Goal: Information Seeking & Learning: Compare options

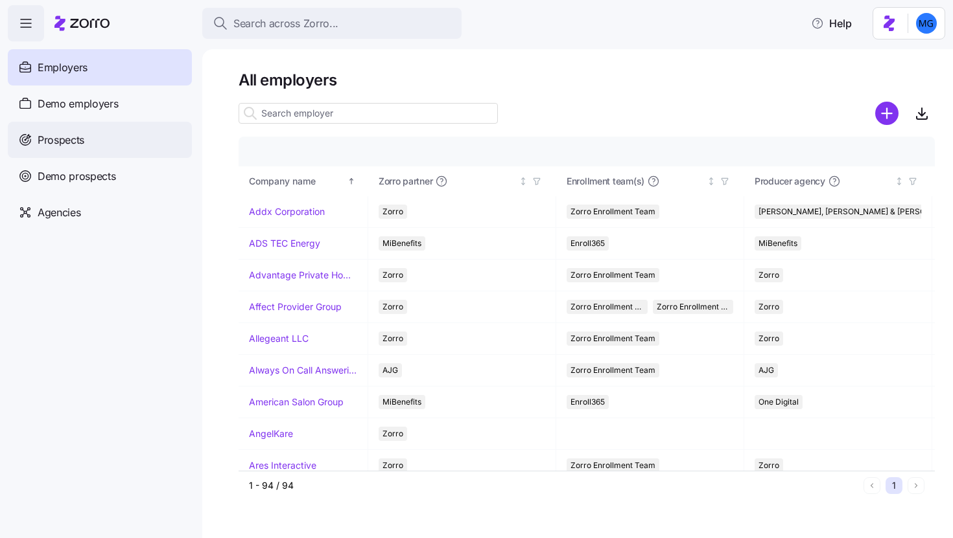
click at [100, 138] on div "Prospects" at bounding box center [100, 140] width 184 height 36
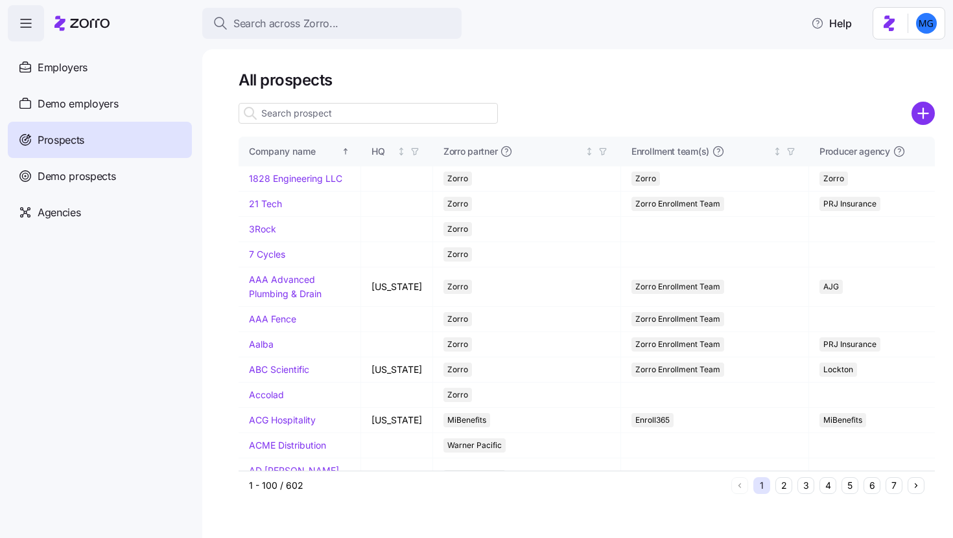
click at [424, 111] on input at bounding box center [367, 113] width 259 height 21
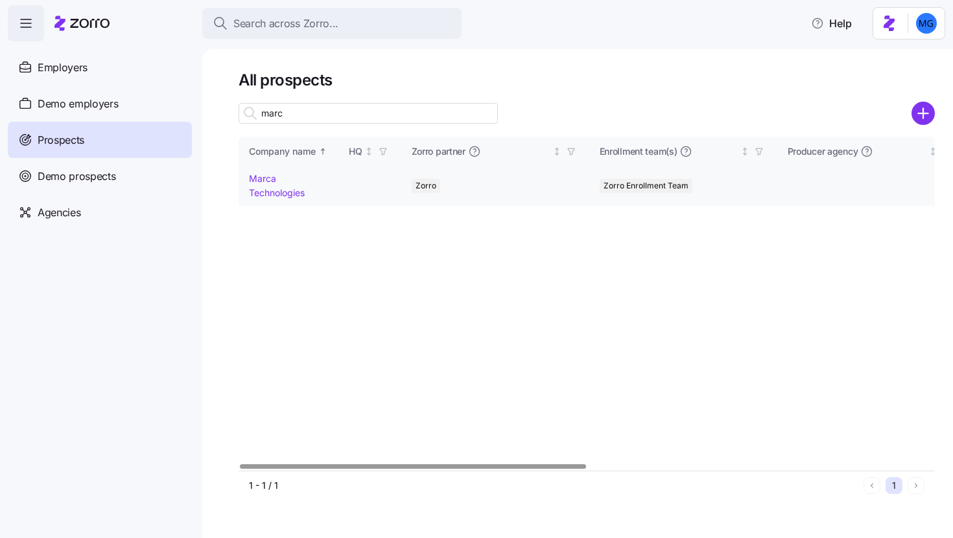
type input "marc"
click at [268, 192] on link "Marca Technologies" at bounding box center [277, 185] width 56 height 25
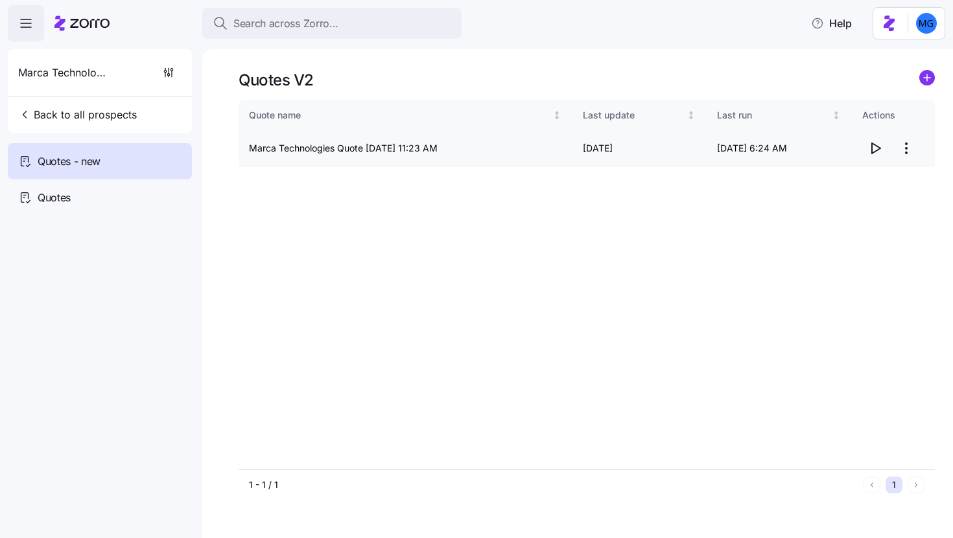
click at [865, 148] on span "button" at bounding box center [874, 148] width 25 height 25
click at [85, 194] on div "Quotes" at bounding box center [100, 197] width 184 height 36
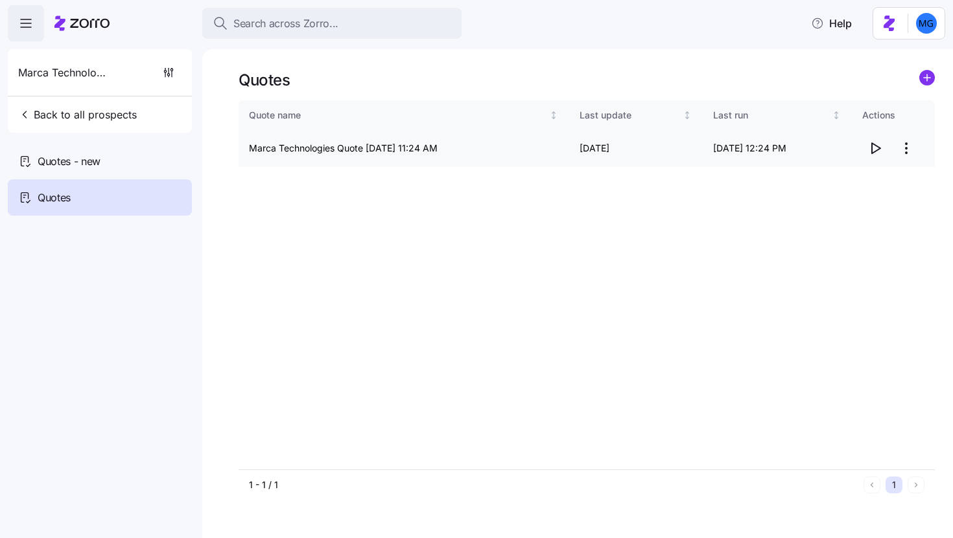
click at [868, 146] on icon "button" at bounding box center [875, 149] width 16 height 16
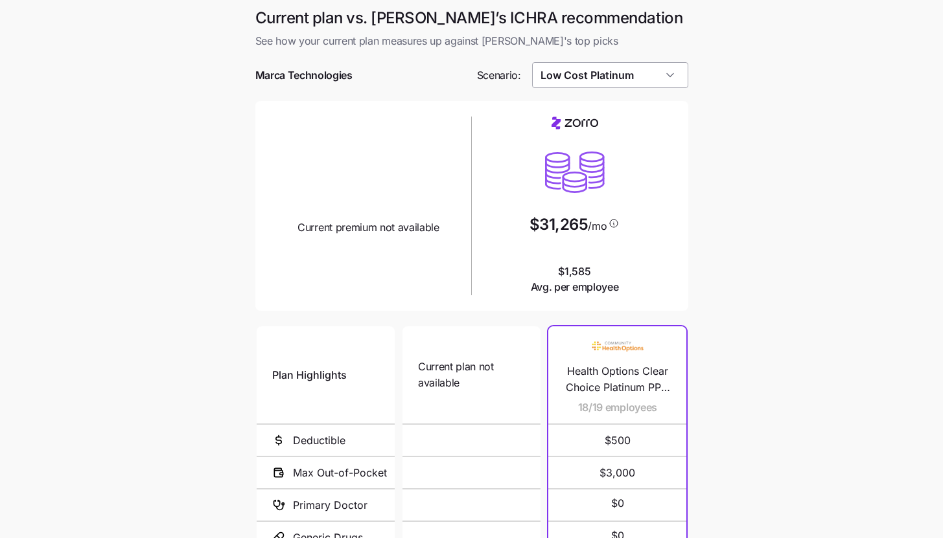
click at [651, 83] on input "Low Cost Platinum" at bounding box center [610, 75] width 156 height 26
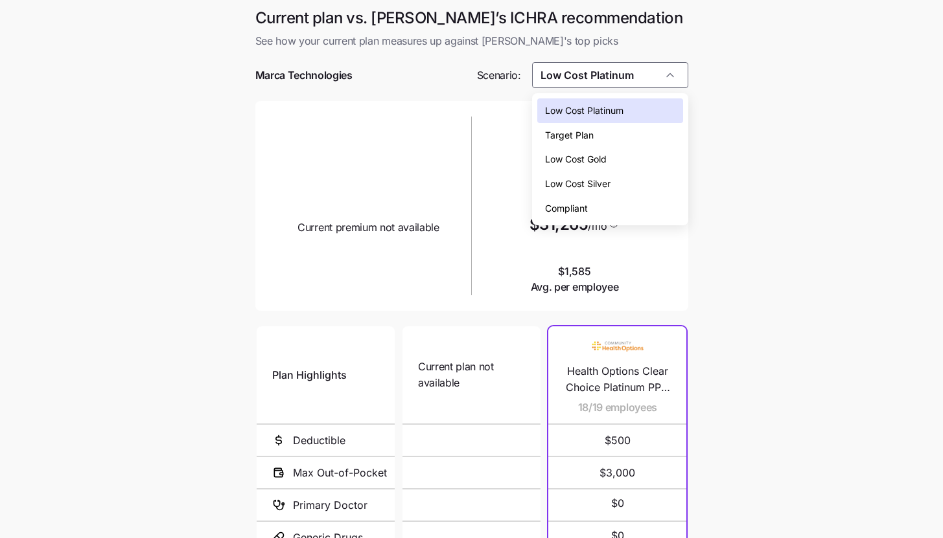
click at [629, 167] on div "Low Cost Gold" at bounding box center [610, 159] width 146 height 25
type input "Low Cost Gold"
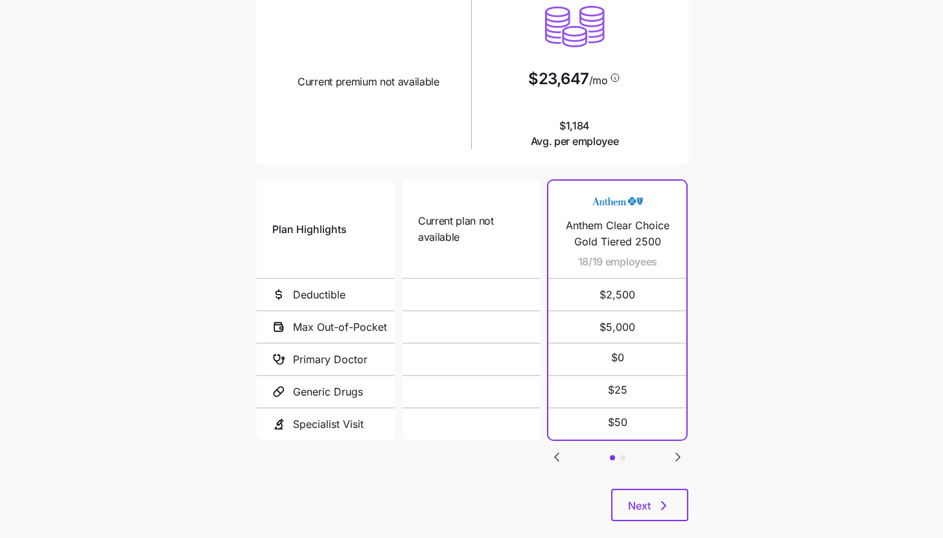
scroll to position [168, 0]
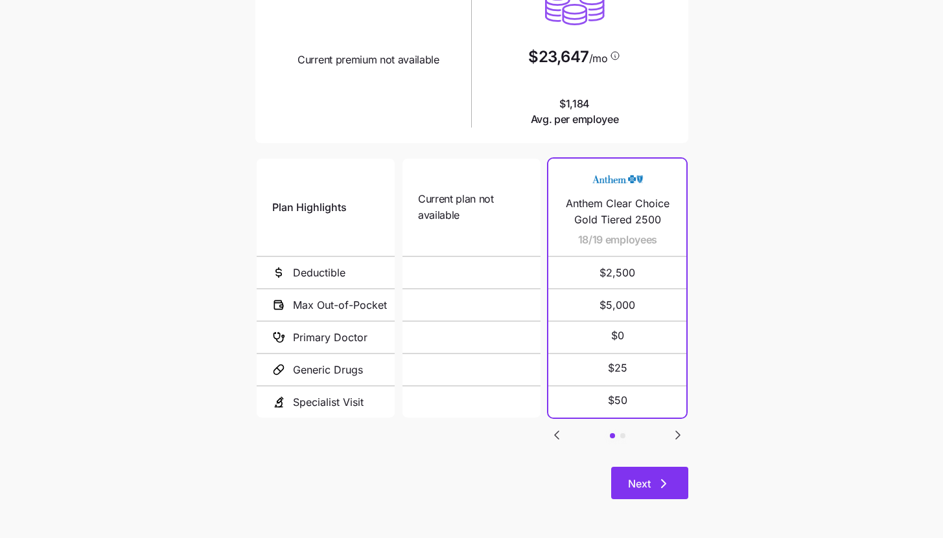
click at [667, 482] on icon "button" at bounding box center [664, 484] width 16 height 16
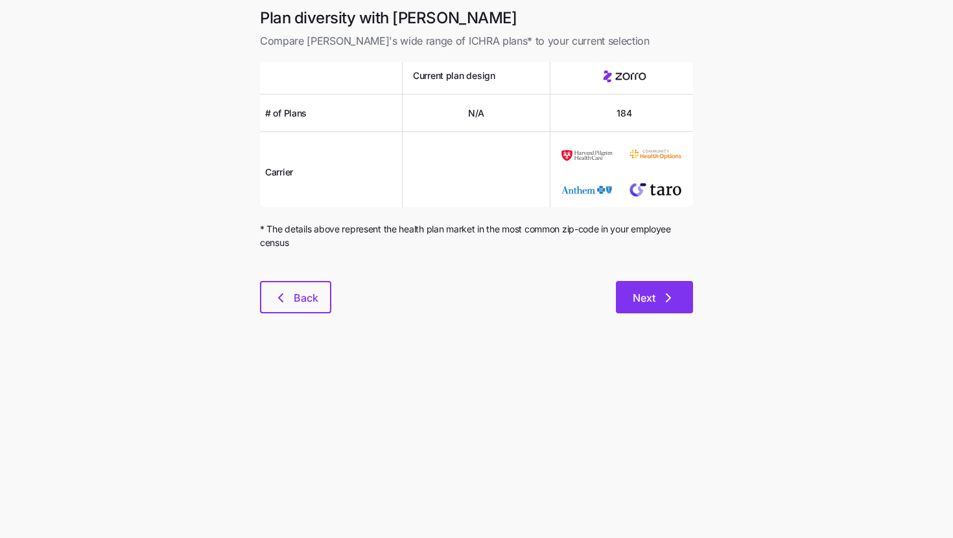
click at [689, 311] on button "Next" at bounding box center [654, 297] width 77 height 32
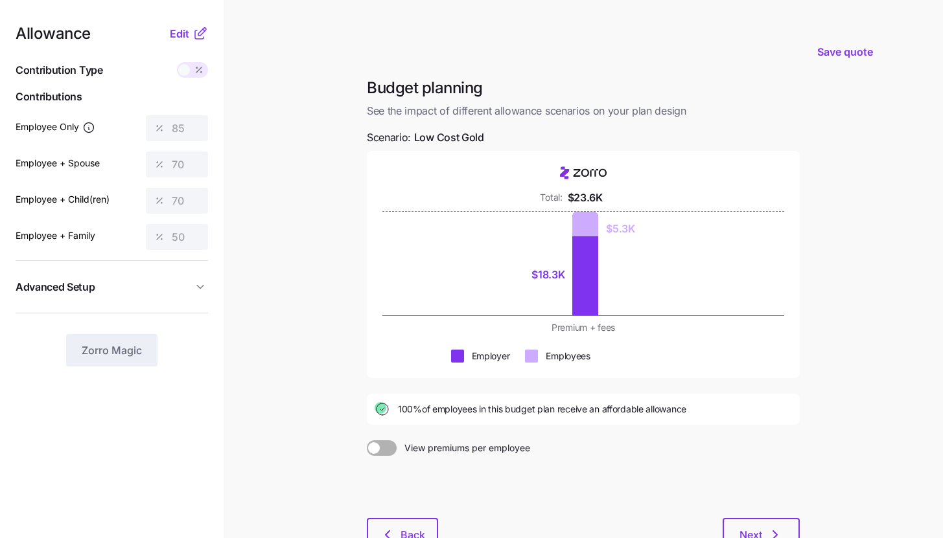
click at [202, 32] on icon at bounding box center [200, 34] width 16 height 16
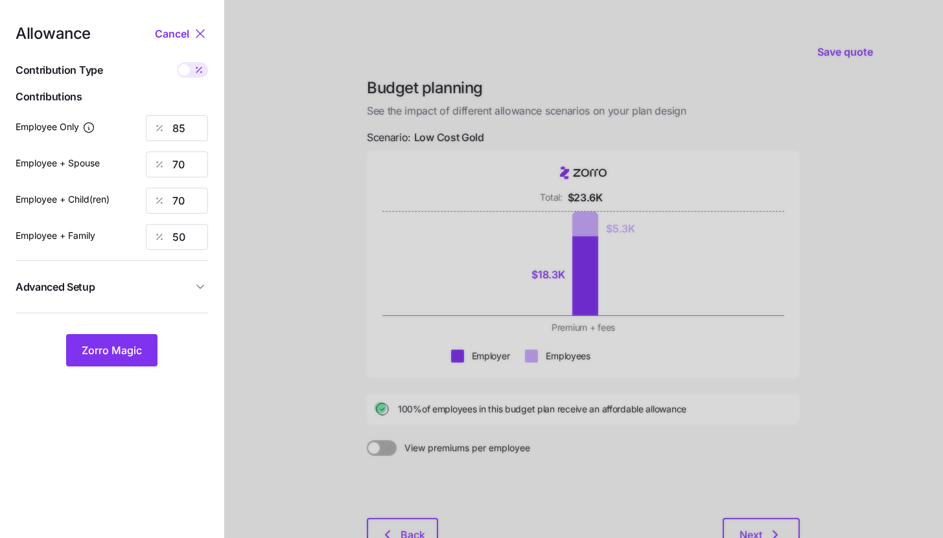
click at [179, 283] on span "Advanced Setup" at bounding box center [104, 287] width 177 height 16
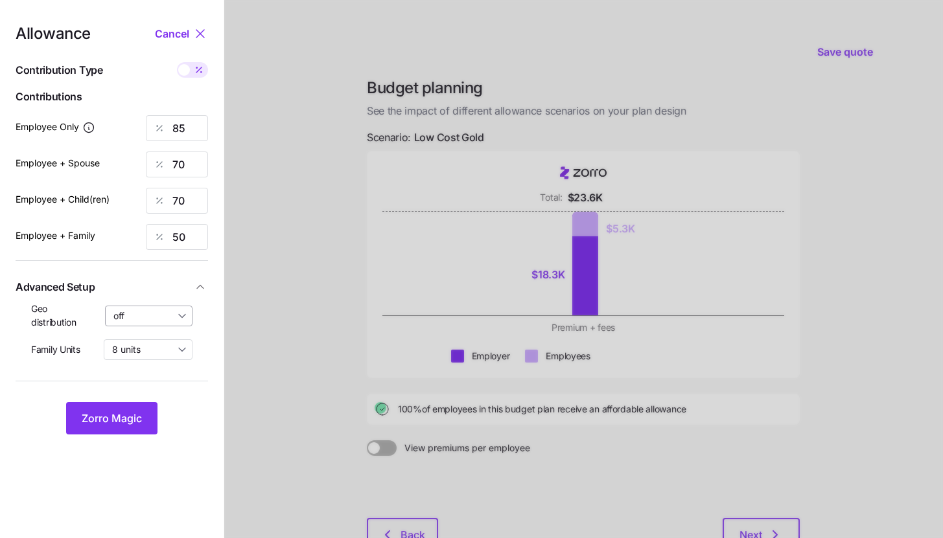
click at [167, 313] on input "off" at bounding box center [149, 316] width 88 height 21
click at [167, 388] on div "By state (2)" at bounding box center [149, 391] width 76 height 22
type input "By state (2)"
click at [144, 408] on button "Zorro Magic" at bounding box center [111, 418] width 91 height 32
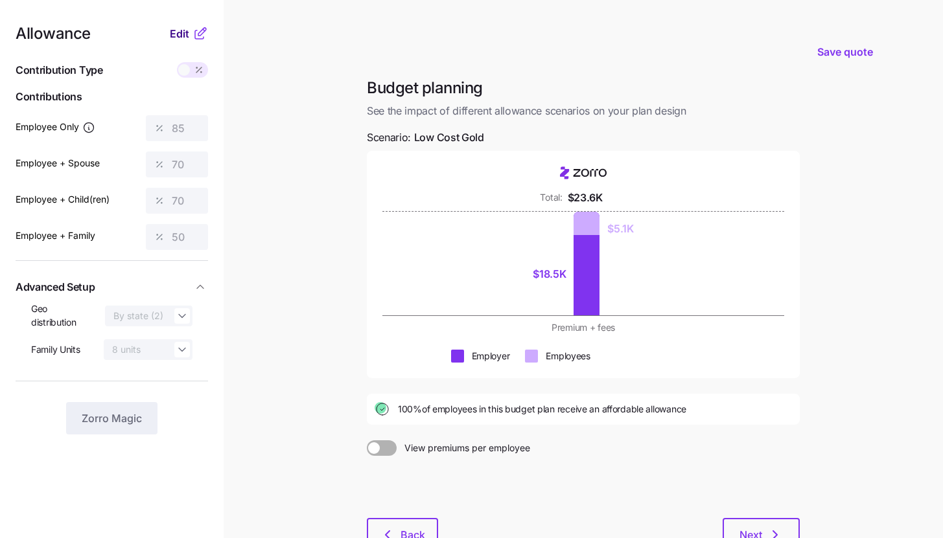
click at [189, 30] on button "Edit" at bounding box center [181, 34] width 23 height 16
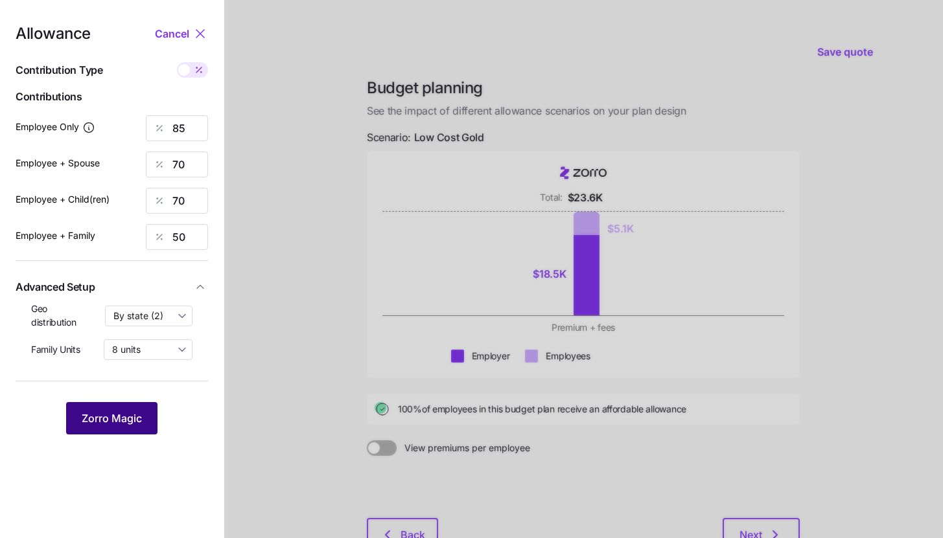
click at [135, 430] on button "Zorro Magic" at bounding box center [111, 418] width 91 height 32
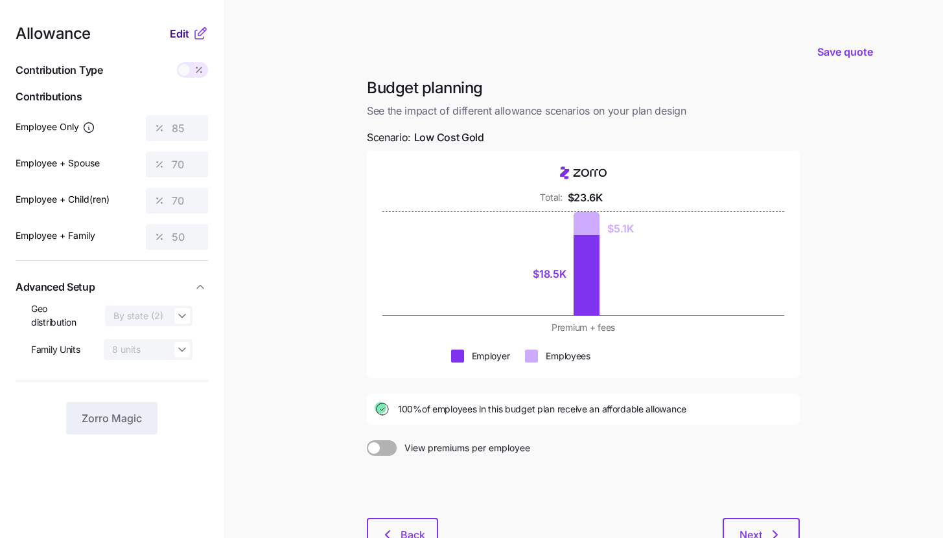
click at [191, 40] on button "Edit" at bounding box center [181, 34] width 23 height 16
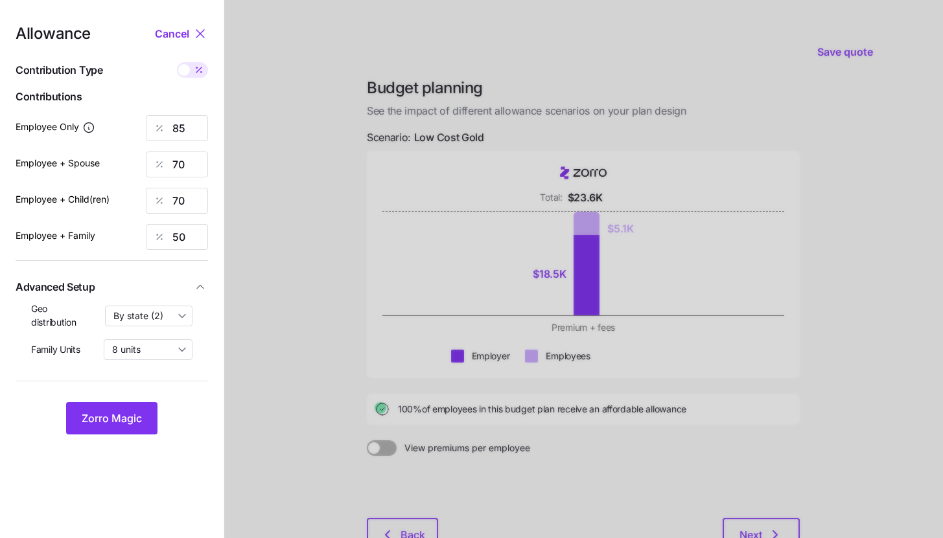
click at [196, 76] on span at bounding box center [199, 70] width 18 height 16
click at [177, 62] on input "checkbox" at bounding box center [177, 62] width 0 height 0
type input "840"
type input "1383"
type input "1095"
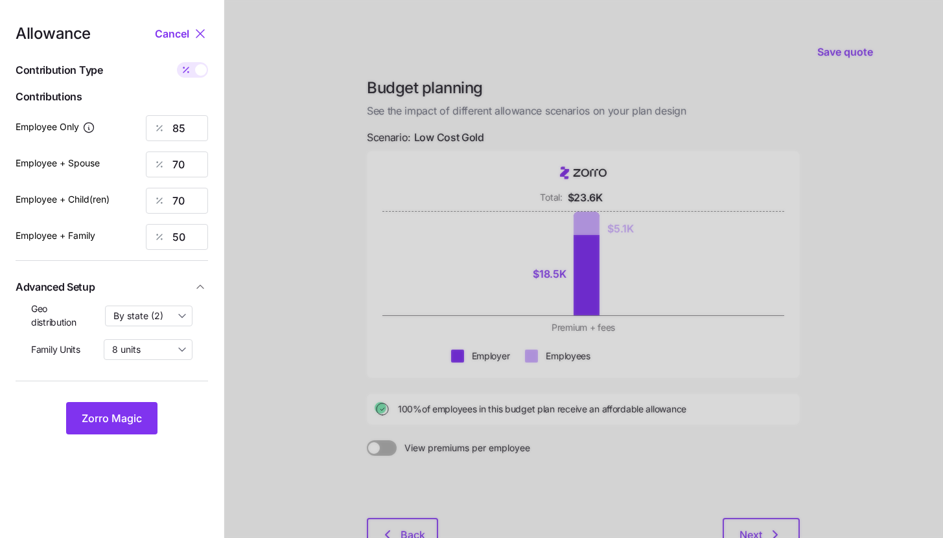
type input "1276"
click at [196, 76] on div at bounding box center [192, 70] width 31 height 16
click at [177, 62] on input "checkbox" at bounding box center [177, 62] width 0 height 0
type input "85"
type input "70"
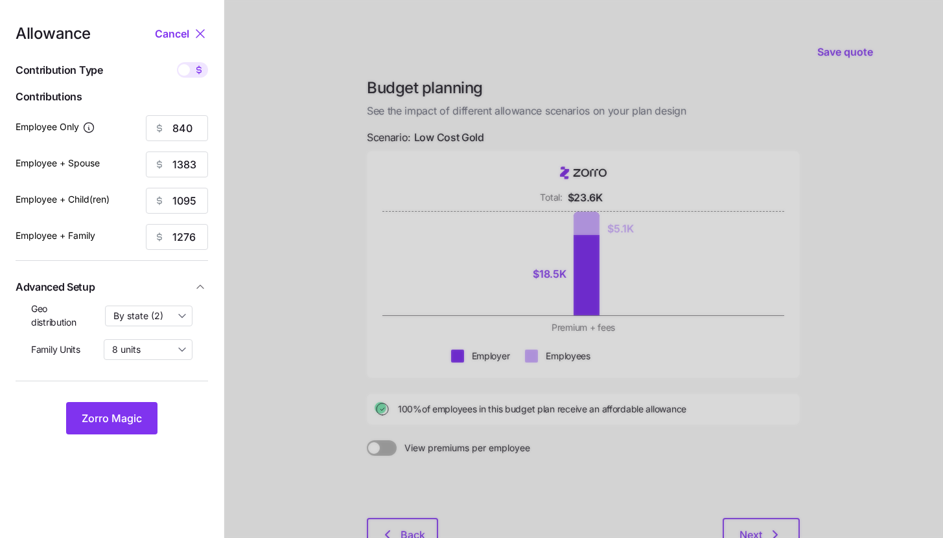
type input "70"
click at [153, 410] on button "Zorro Magic" at bounding box center [111, 418] width 91 height 32
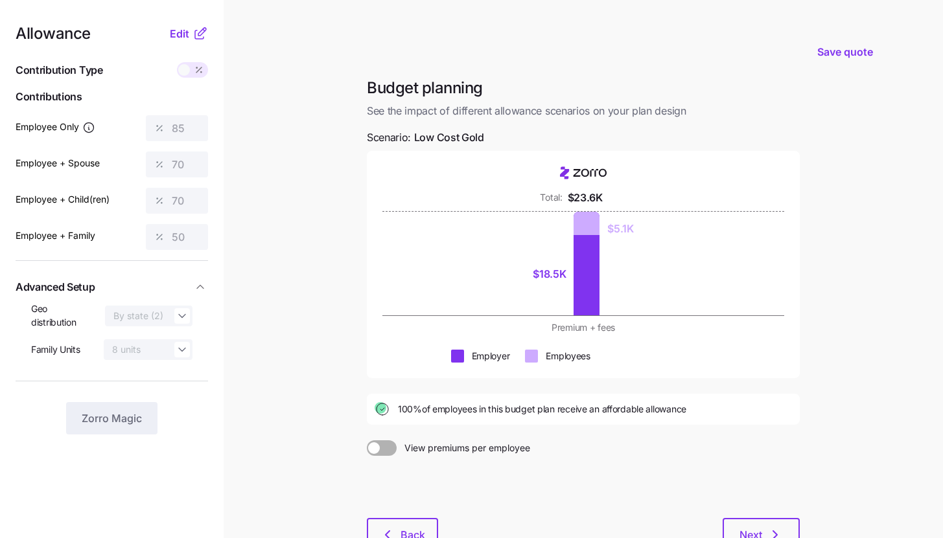
click at [210, 33] on nav "Allowance Edit Contribution Type Use classes Contributions Employee Only 85 Emp…" at bounding box center [112, 317] width 224 height 634
click at [206, 37] on icon at bounding box center [200, 34] width 16 height 16
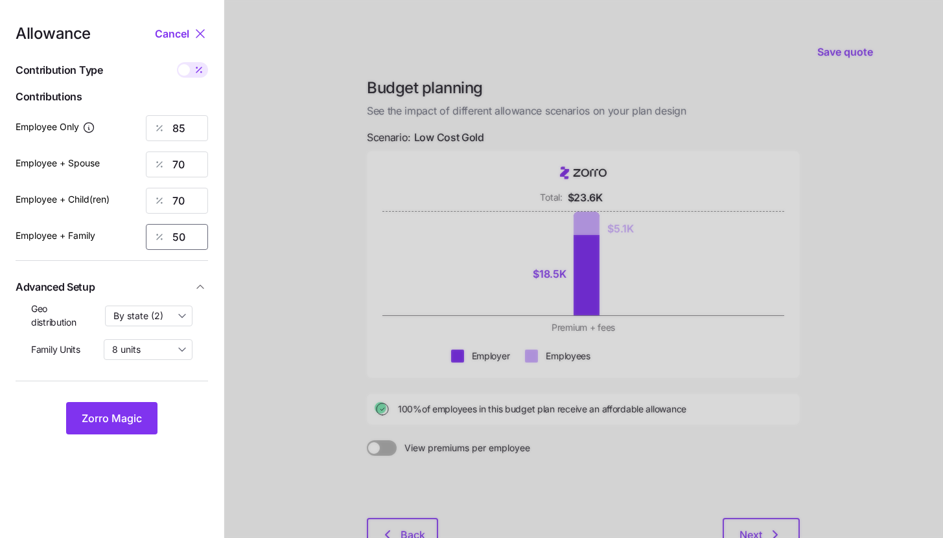
click at [183, 238] on input "50" at bounding box center [177, 237] width 62 height 26
type input "70"
click at [151, 424] on button "Zorro Magic" at bounding box center [111, 418] width 91 height 32
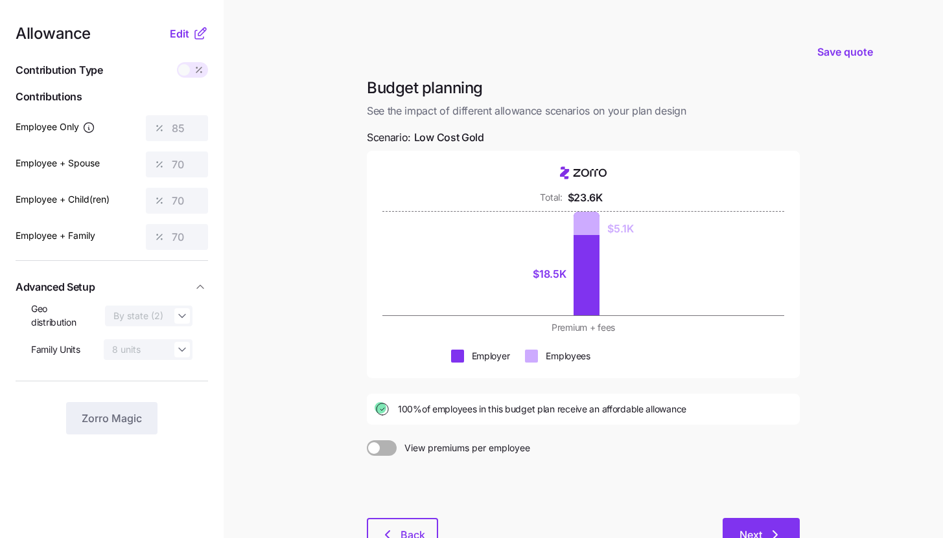
click at [793, 528] on button "Next" at bounding box center [761, 534] width 77 height 32
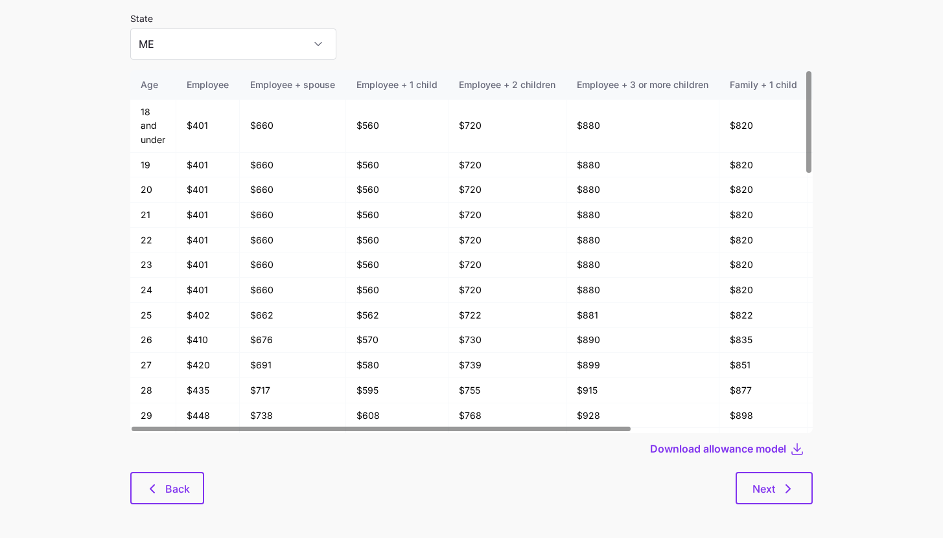
scroll to position [69, 0]
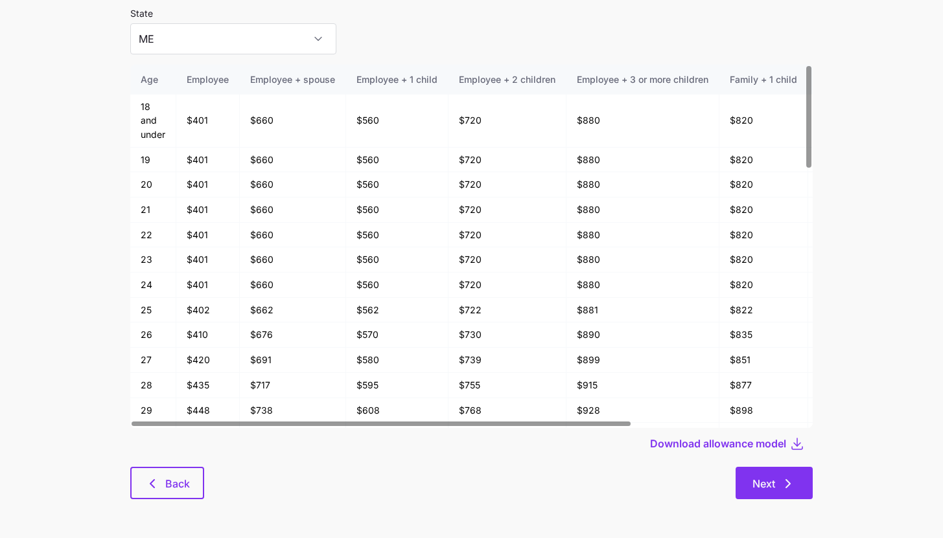
click at [798, 498] on button "Next" at bounding box center [773, 483] width 77 height 32
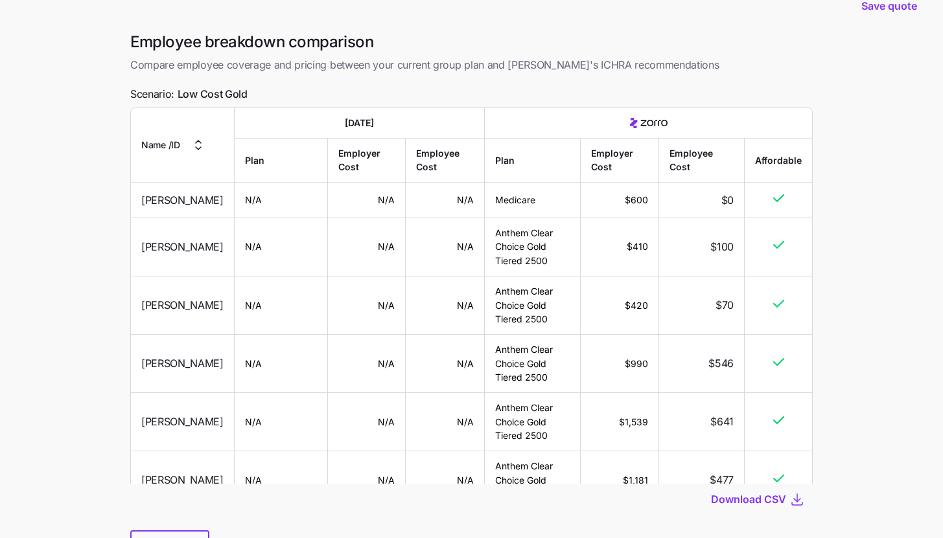
scroll to position [91, 0]
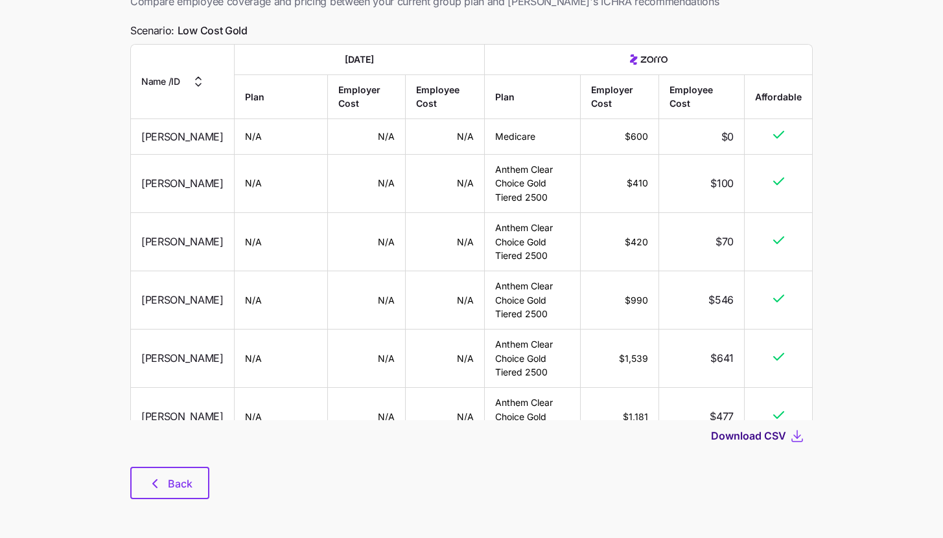
click at [773, 439] on span "Download CSV" at bounding box center [748, 436] width 75 height 16
click at [200, 476] on button "Back" at bounding box center [169, 483] width 79 height 32
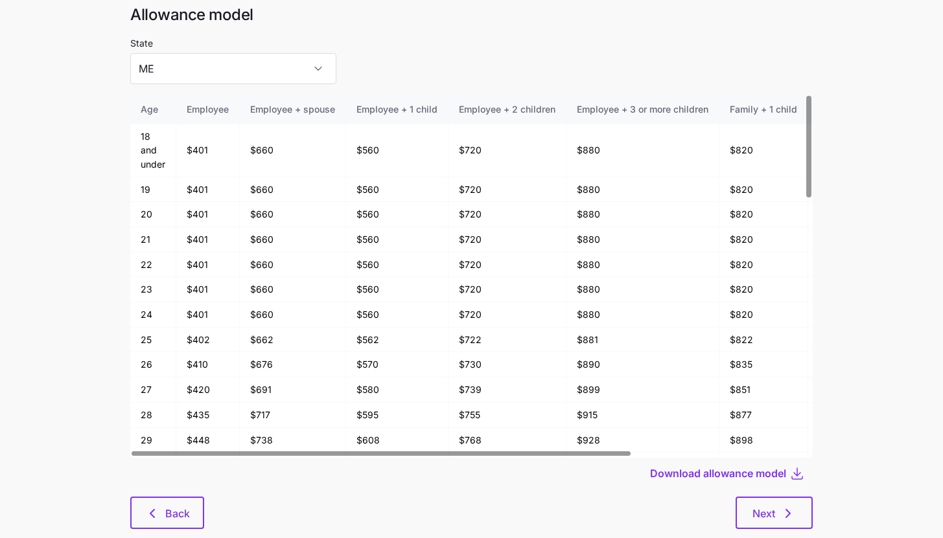
scroll to position [69, 0]
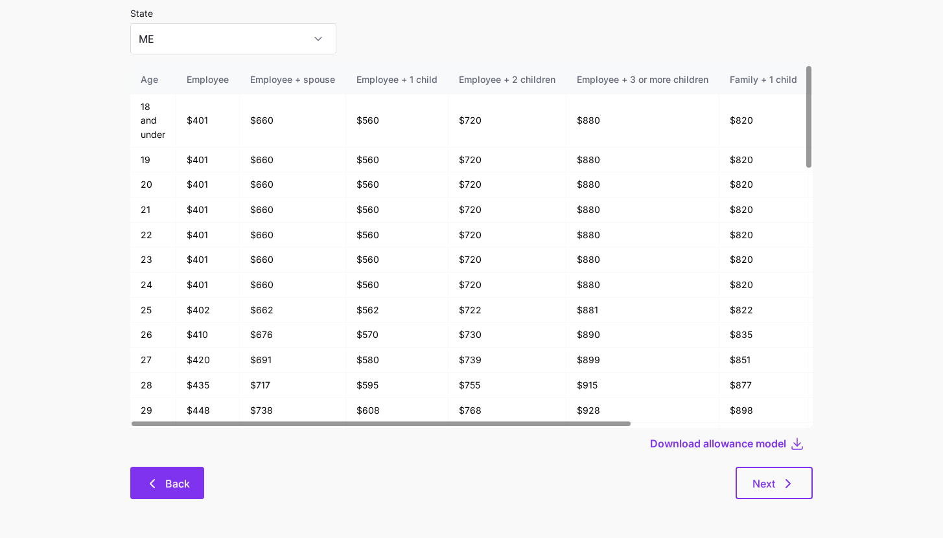
click at [135, 478] on button "Back" at bounding box center [167, 483] width 74 height 32
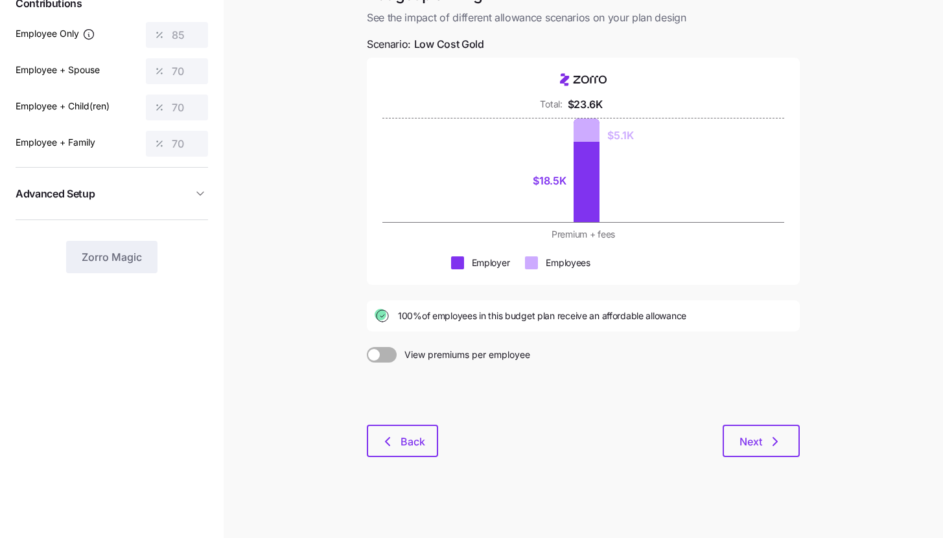
scroll to position [95, 0]
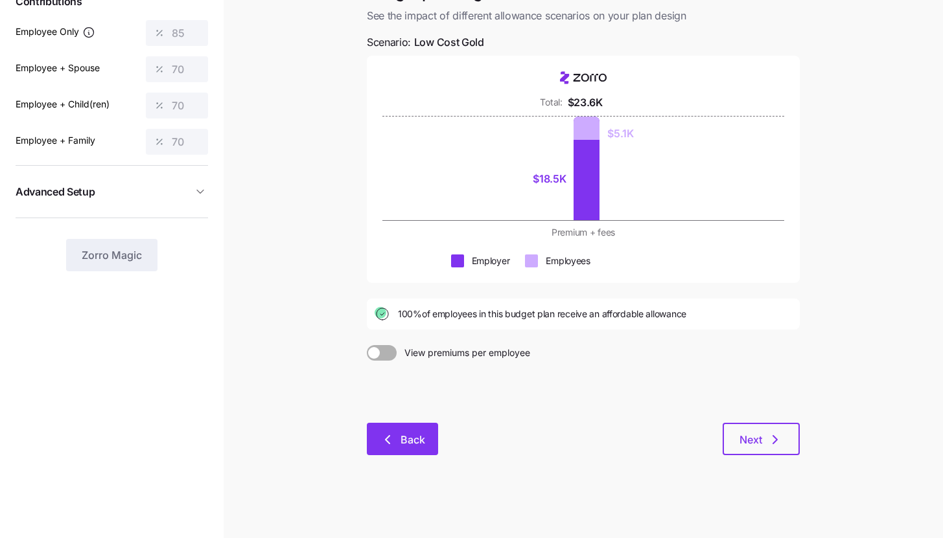
click at [400, 436] on span "Back" at bounding box center [412, 440] width 25 height 16
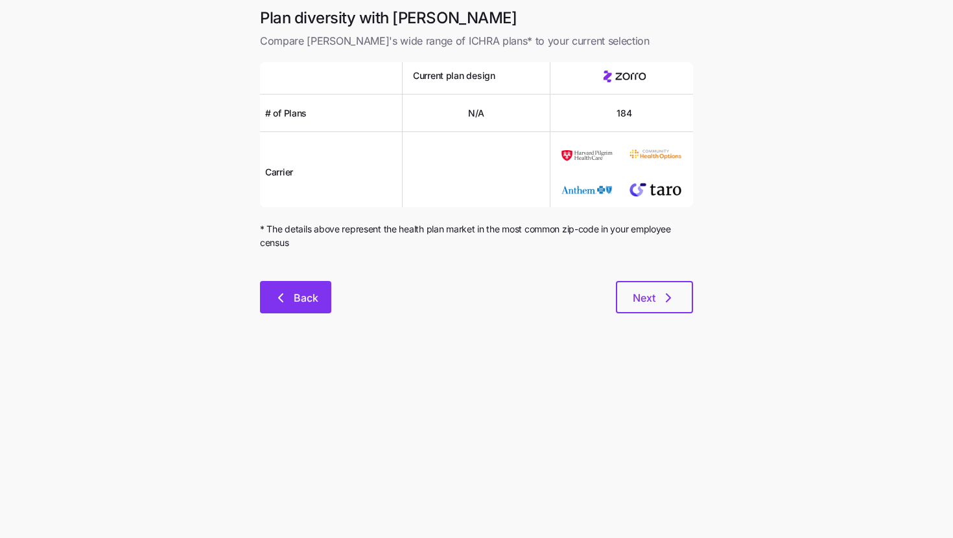
click at [310, 310] on button "Back" at bounding box center [295, 297] width 71 height 32
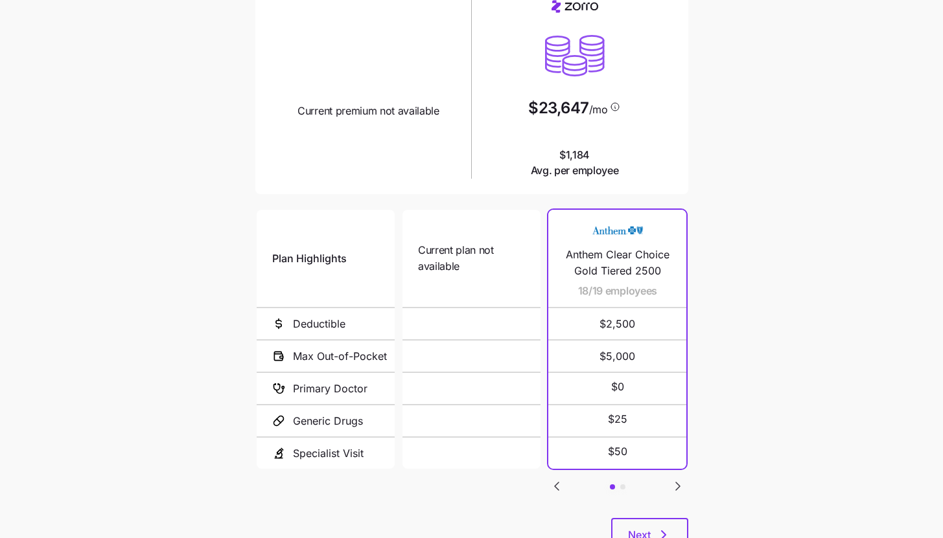
scroll to position [168, 0]
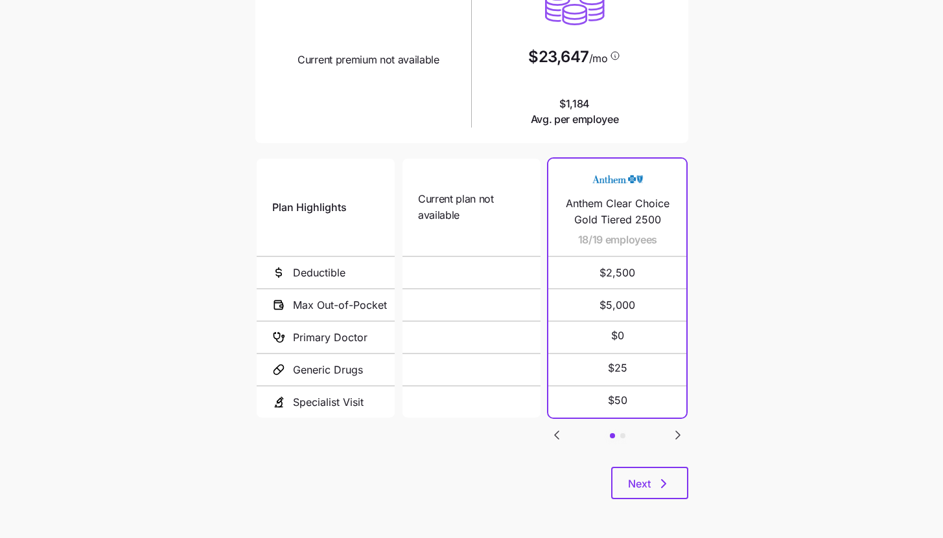
click at [679, 433] on icon "Go to next slide" at bounding box center [678, 436] width 4 height 8
click at [553, 434] on icon "Go to previous slide" at bounding box center [557, 436] width 16 height 16
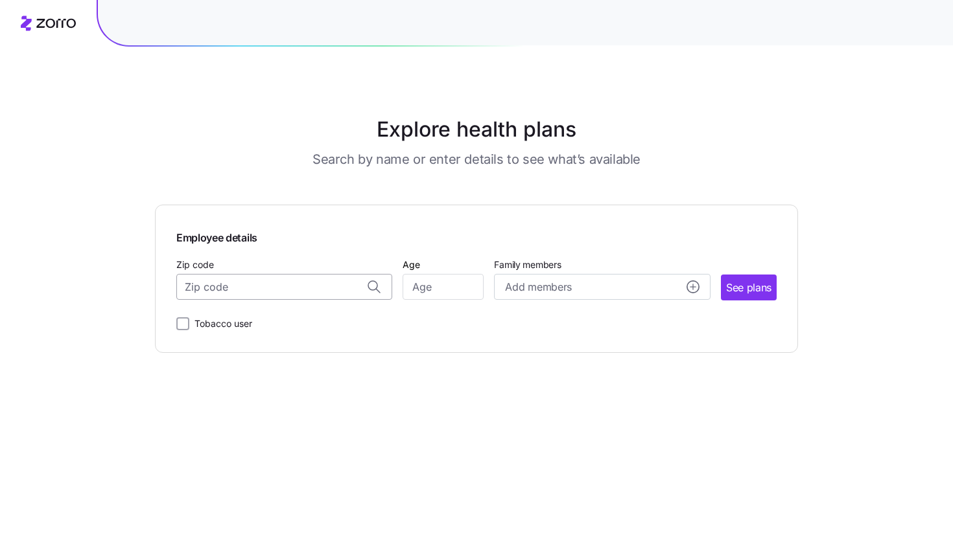
click at [345, 294] on input "Zip code" at bounding box center [284, 287] width 216 height 26
paste input "04085"
click at [272, 319] on span "04085, Cumberland County, ME" at bounding box center [281, 322] width 181 height 16
type input "04085, Cumberland County, ME"
click at [435, 298] on input "Age" at bounding box center [442, 287] width 81 height 26
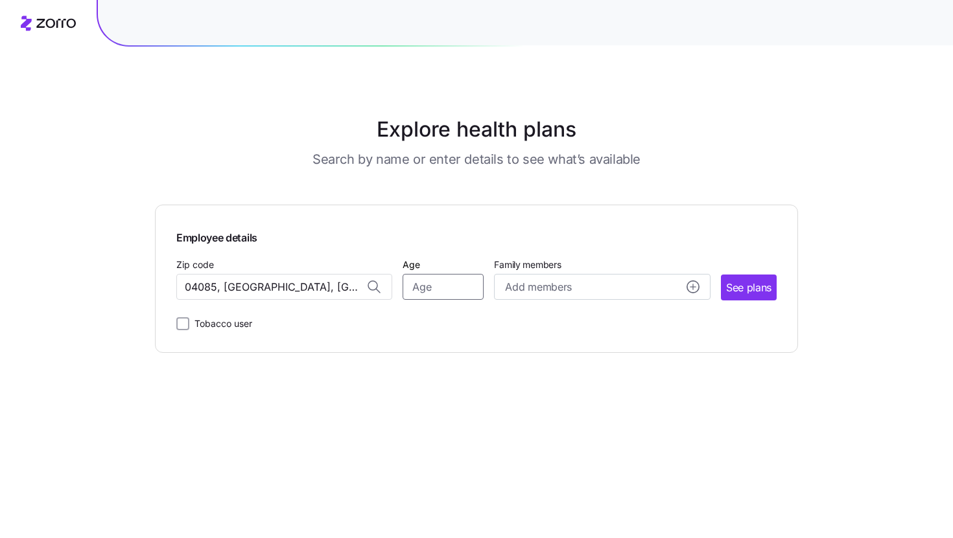
click at [433, 292] on input "Age" at bounding box center [442, 287] width 81 height 26
type input "35"
click at [758, 277] on button "See plans" at bounding box center [749, 288] width 56 height 26
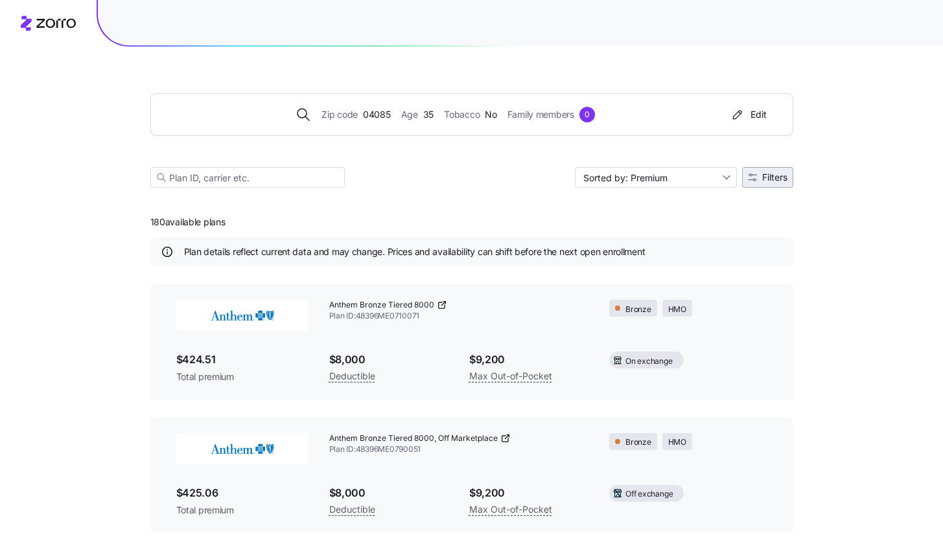
click at [781, 182] on span "Filters" at bounding box center [774, 177] width 25 height 9
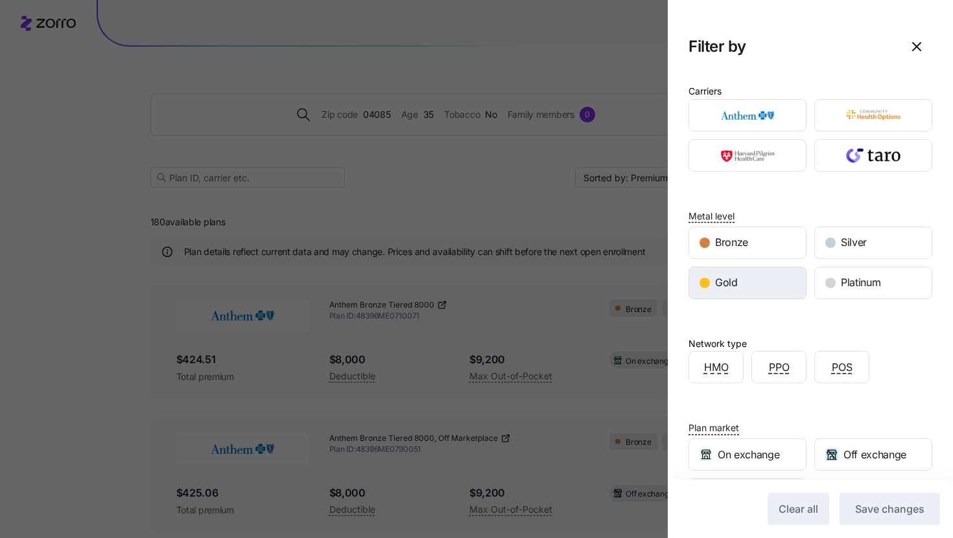
click at [758, 280] on div "Gold" at bounding box center [747, 283] width 117 height 31
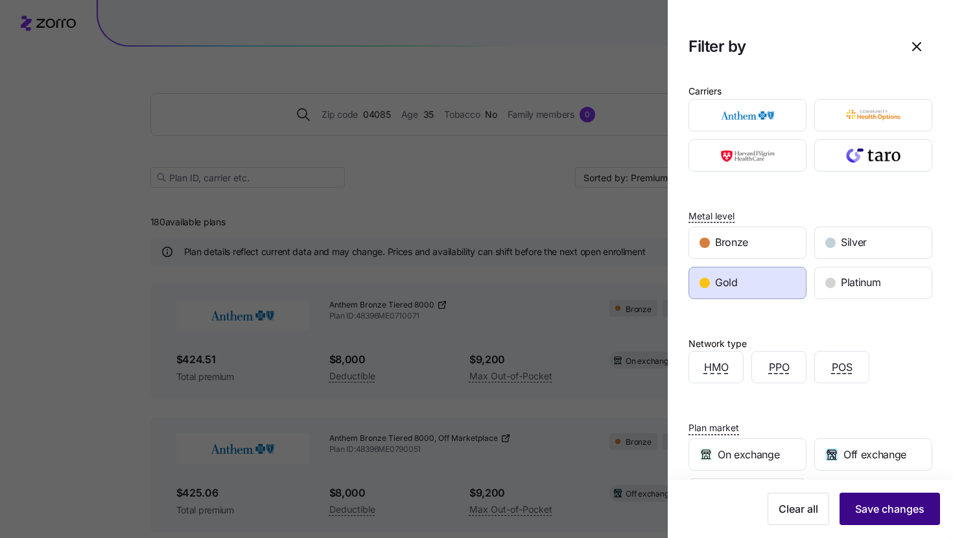
click at [864, 505] on span "Save changes" at bounding box center [889, 510] width 69 height 16
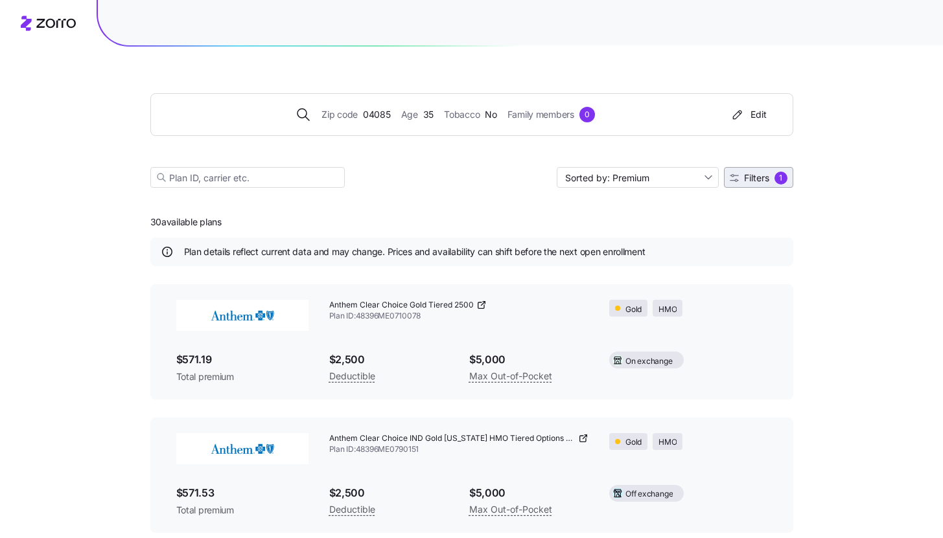
click at [787, 179] on button "Filters 1" at bounding box center [758, 177] width 69 height 21
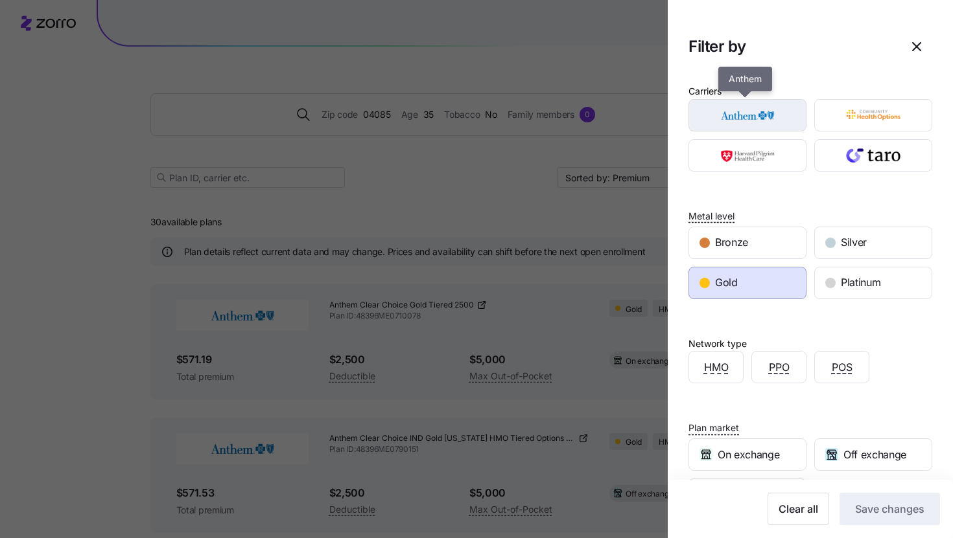
click at [748, 125] on img "button" at bounding box center [747, 115] width 95 height 26
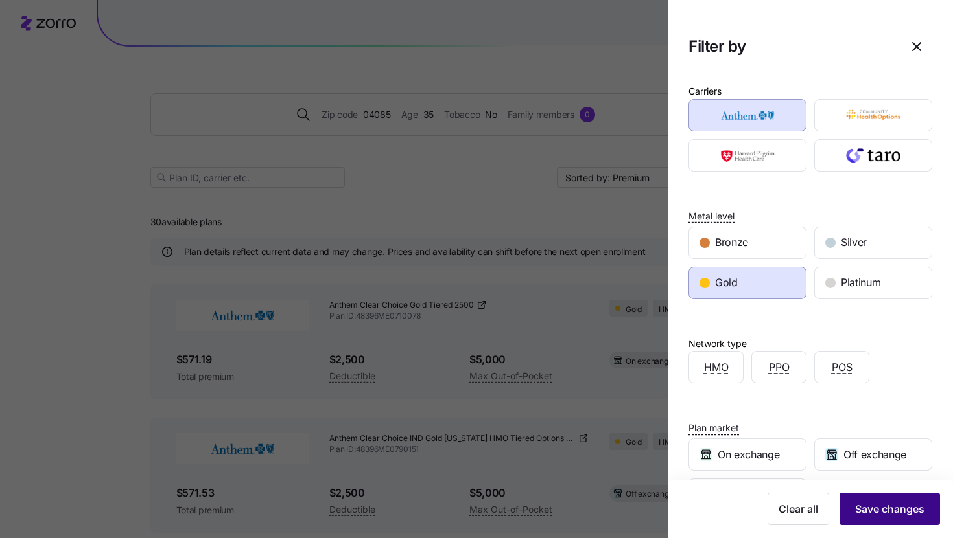
click at [868, 498] on button "Save changes" at bounding box center [889, 509] width 100 height 32
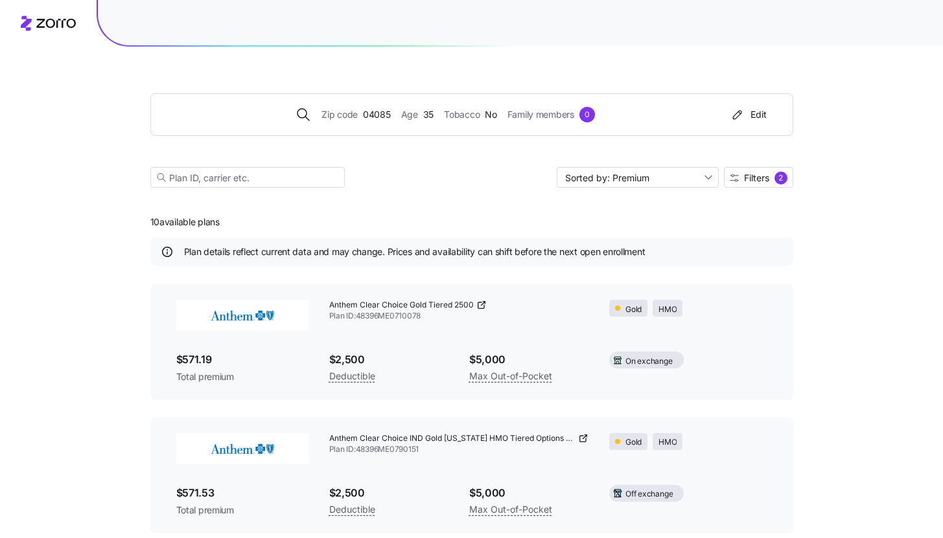
click at [475, 305] on div "Anthem Clear Choice Gold Tiered 2500" at bounding box center [459, 305] width 260 height 11
click at [478, 307] on icon at bounding box center [481, 305] width 10 height 10
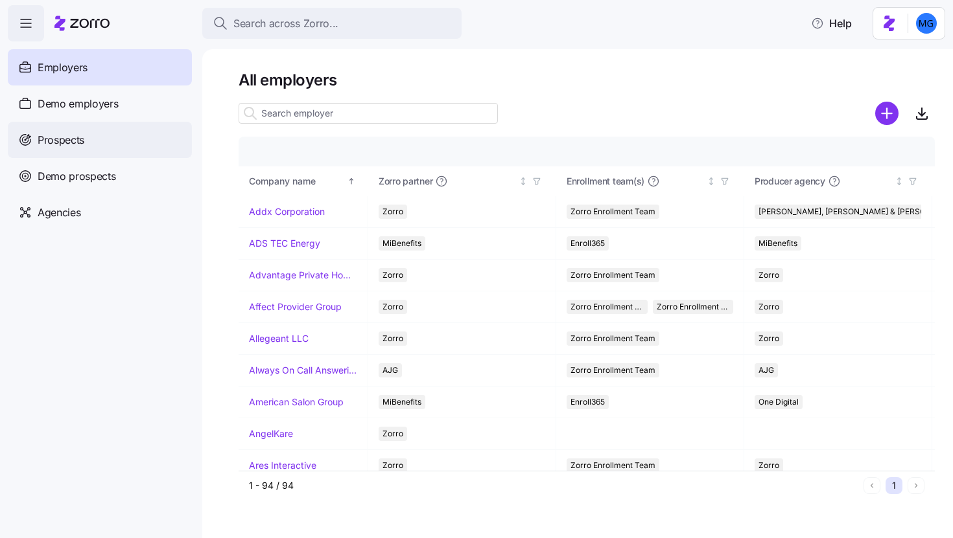
click at [129, 137] on div "Prospects" at bounding box center [100, 140] width 184 height 36
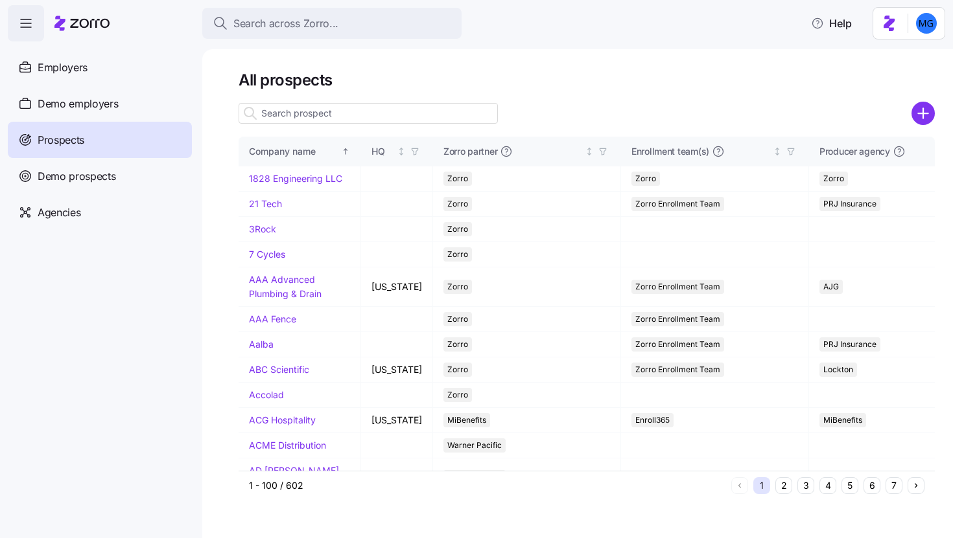
click at [299, 115] on input at bounding box center [367, 113] width 259 height 21
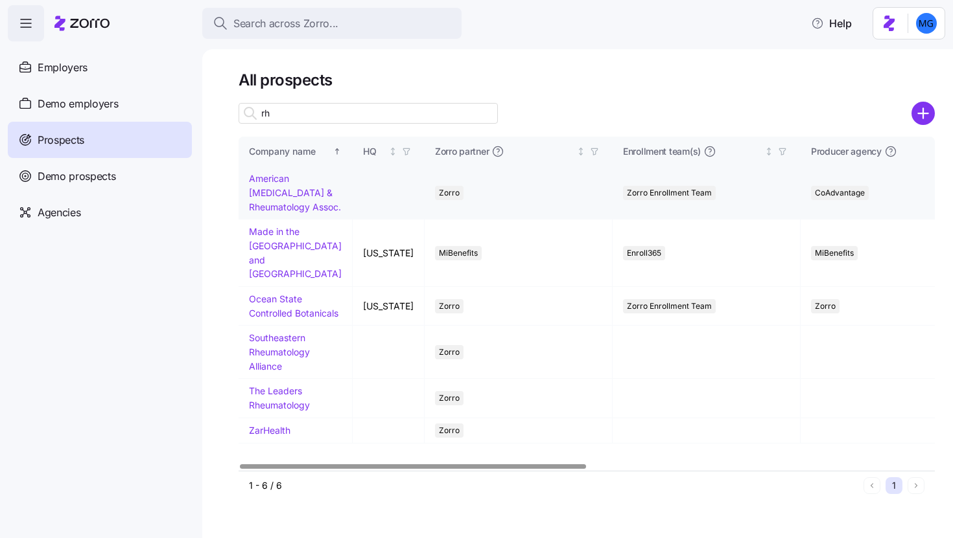
type input "rh"
click at [278, 196] on link "American [MEDICAL_DATA] & Rheumatology Assoc." at bounding box center [295, 192] width 92 height 39
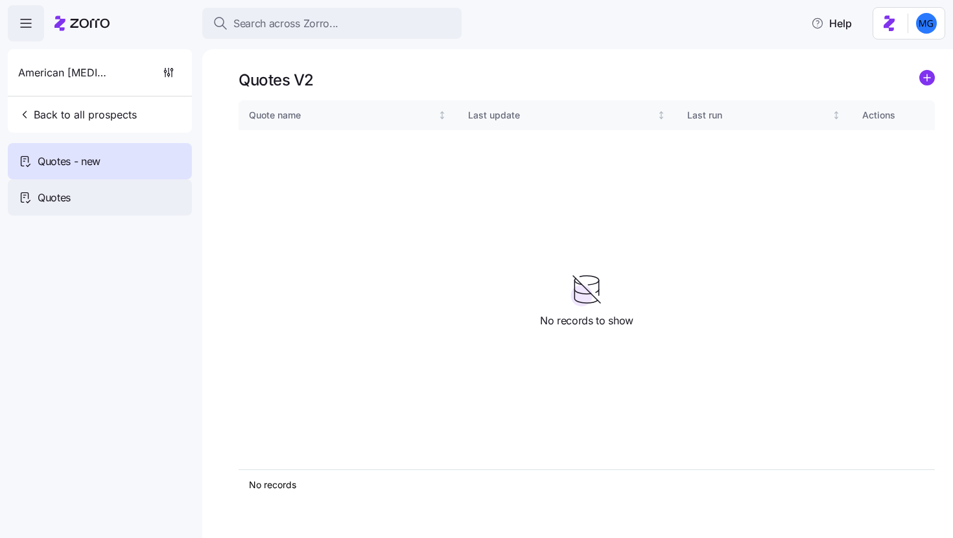
click at [126, 203] on div "Quotes" at bounding box center [100, 197] width 184 height 36
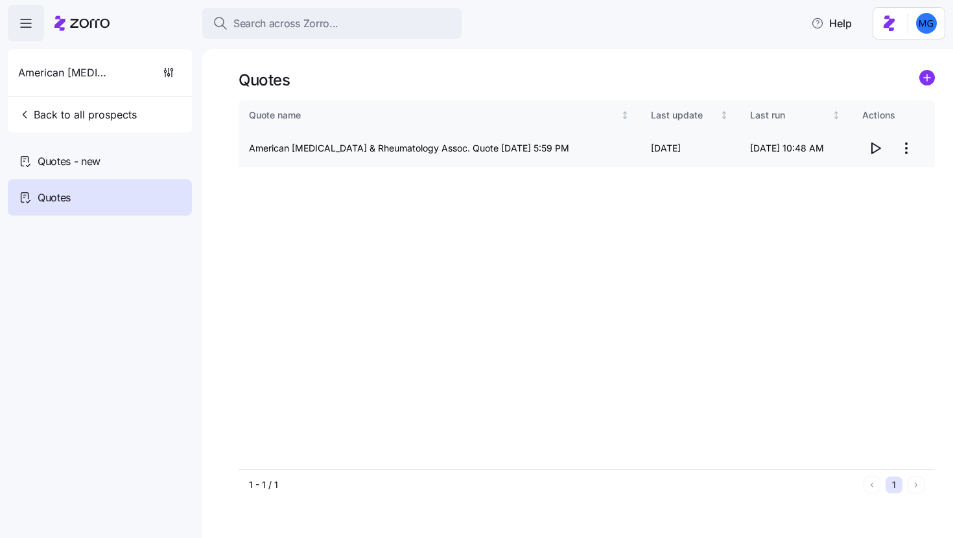
click at [875, 144] on icon "button" at bounding box center [875, 149] width 16 height 16
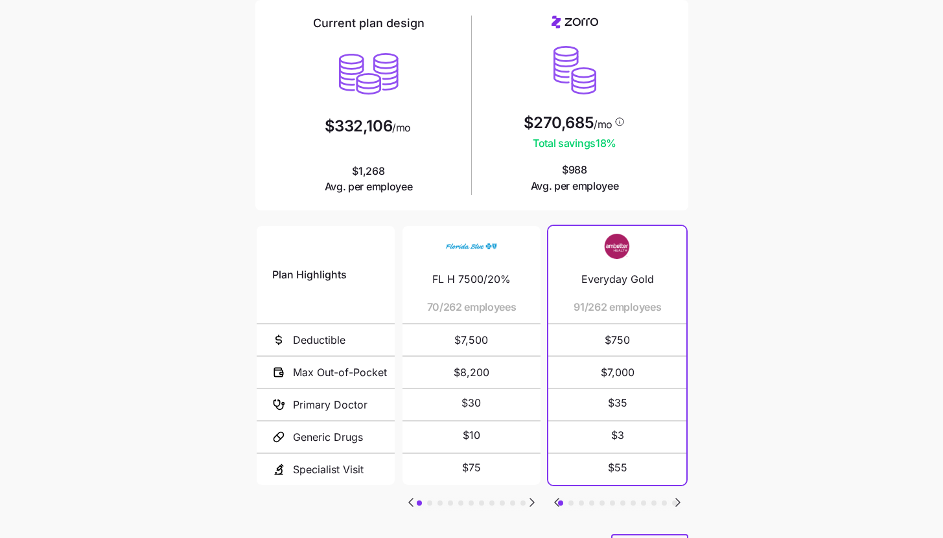
scroll to position [168, 0]
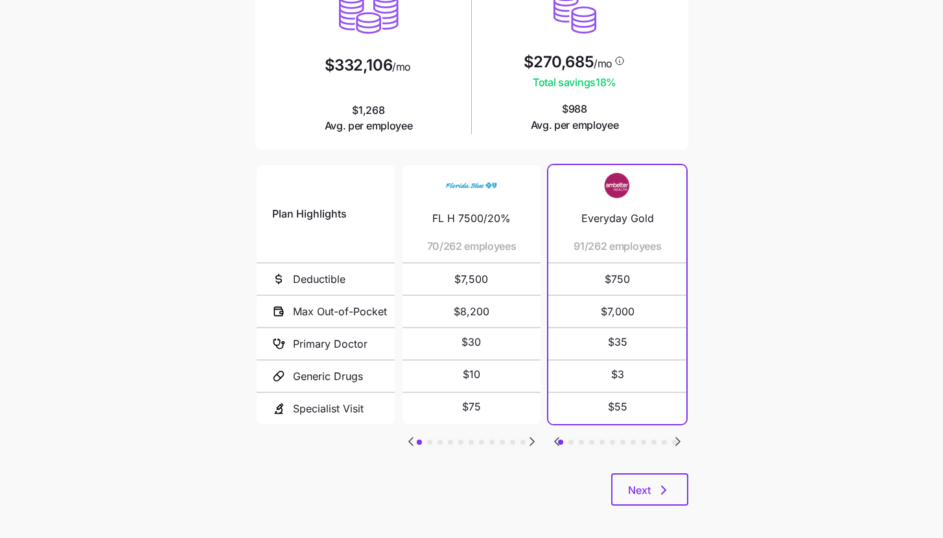
click at [680, 437] on icon "Go to next slide" at bounding box center [678, 442] width 16 height 16
click at [559, 435] on icon "Go to previous slide" at bounding box center [557, 442] width 16 height 16
click at [654, 492] on button "Next" at bounding box center [649, 490] width 77 height 32
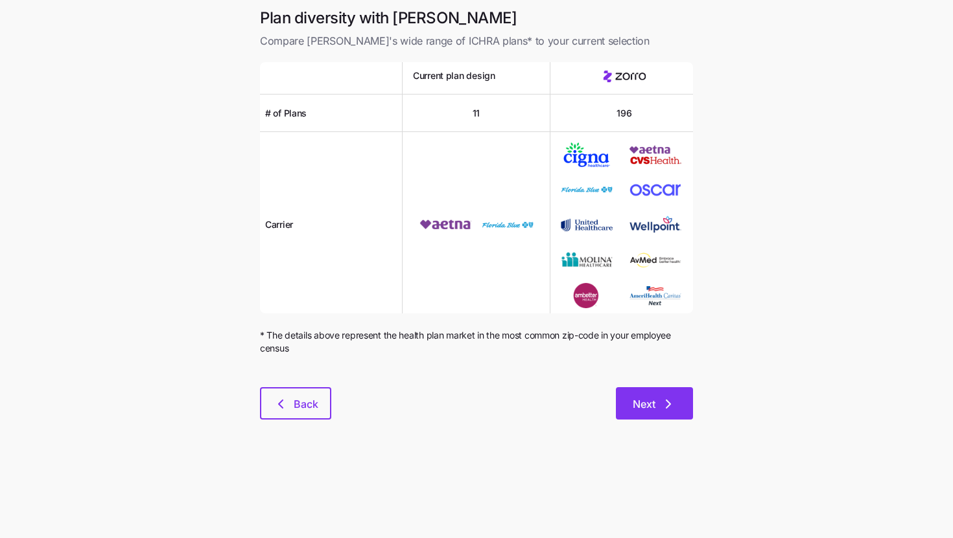
click at [649, 416] on button "Next" at bounding box center [654, 404] width 77 height 32
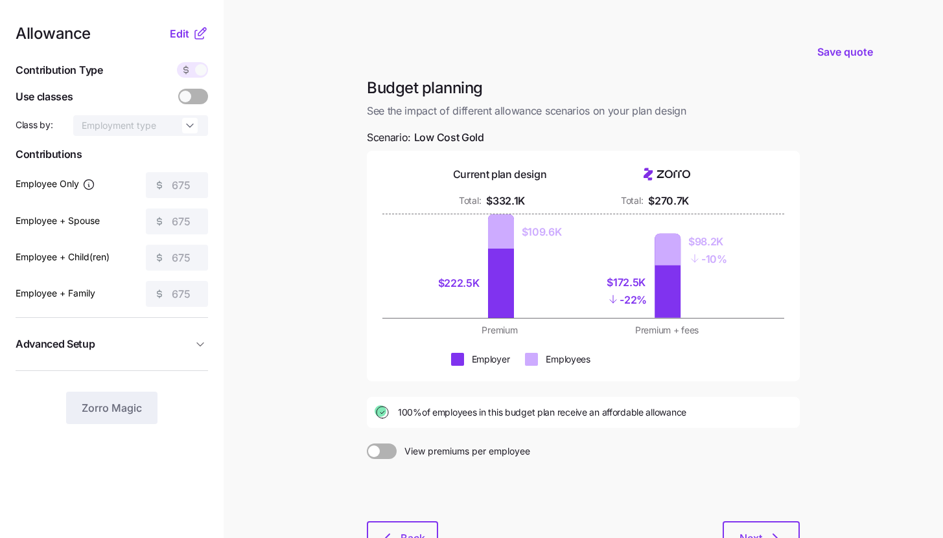
click at [194, 38] on icon at bounding box center [200, 34] width 16 height 16
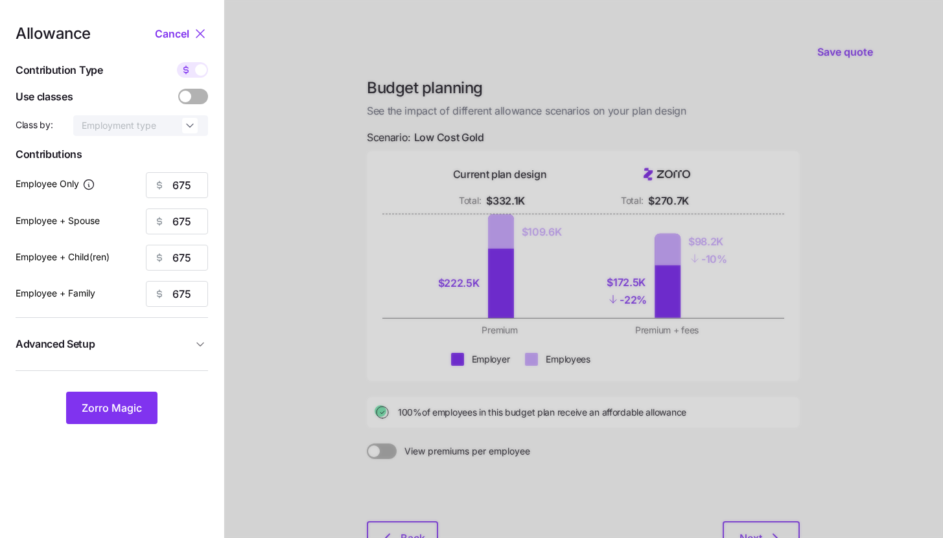
click at [162, 347] on span "Advanced Setup" at bounding box center [104, 344] width 177 height 16
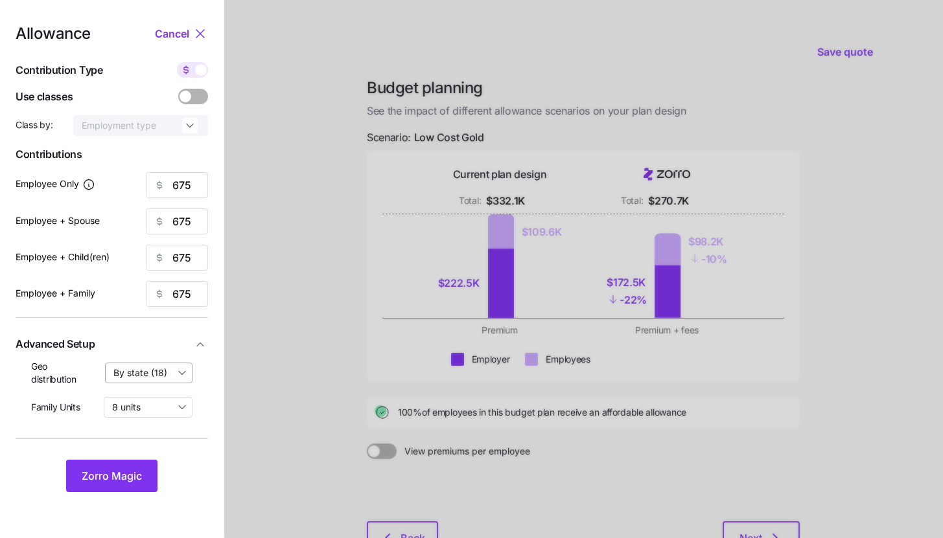
click at [167, 371] on input "By state (18)" at bounding box center [149, 373] width 88 height 21
click at [231, 381] on div at bounding box center [583, 318] width 719 height 637
click at [133, 469] on span "Zorro Magic" at bounding box center [112, 477] width 60 height 16
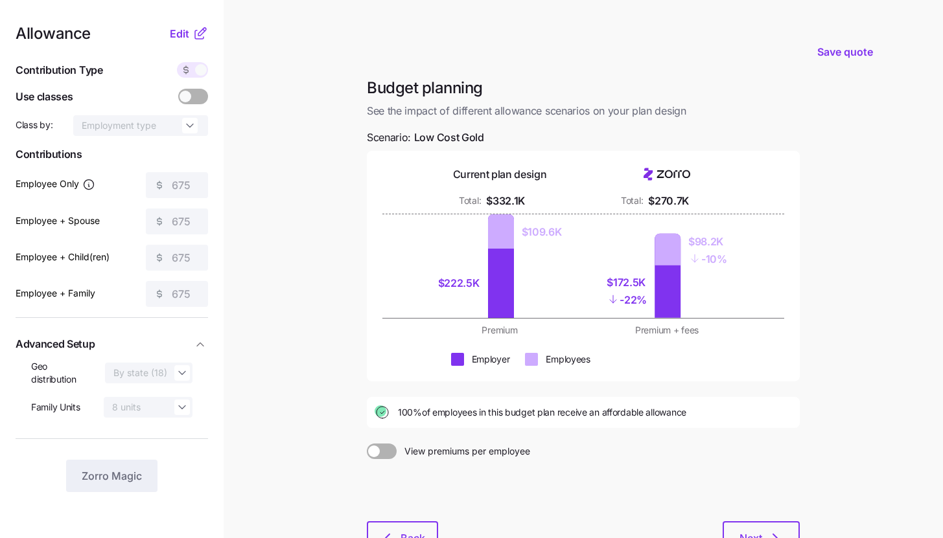
click at [189, 44] on div "Allowance Edit Contribution Type Use classes Class by: Employment type Contribu…" at bounding box center [112, 259] width 192 height 467
click at [191, 33] on button "Edit" at bounding box center [181, 34] width 23 height 16
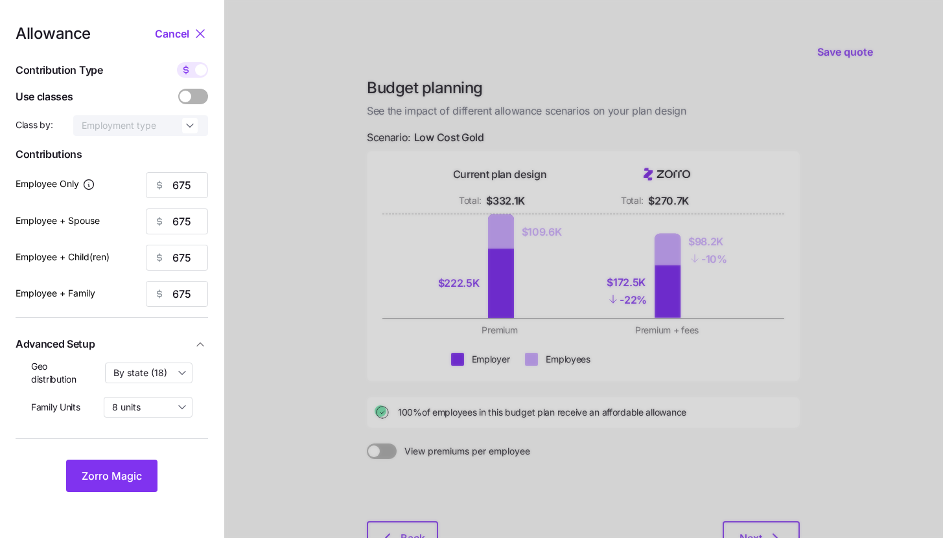
click at [195, 69] on span at bounding box center [201, 70] width 12 height 12
click at [177, 62] on input "checkbox" at bounding box center [177, 62] width 0 height 0
type input "90"
type input "45"
type input "55"
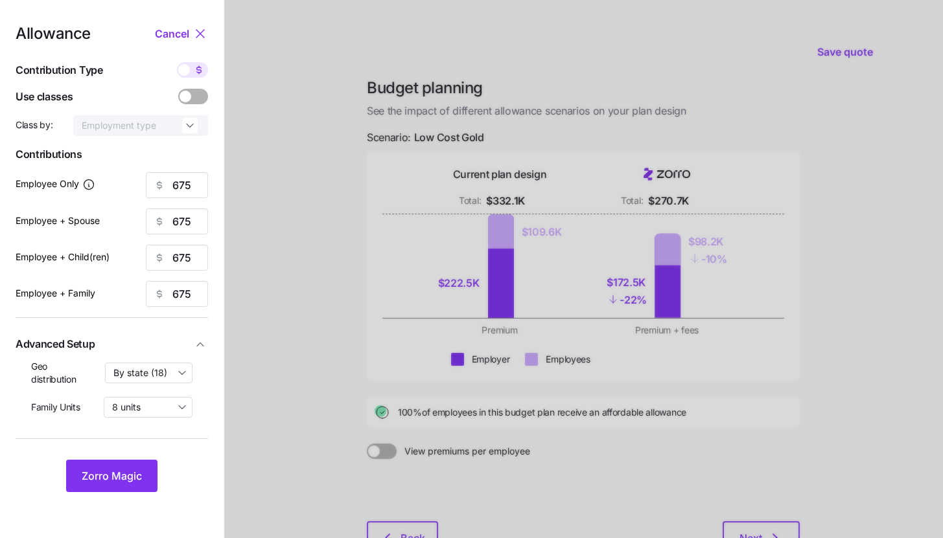
type input "34"
click at [195, 69] on icon at bounding box center [199, 70] width 10 height 10
click at [177, 62] on input "checkbox" at bounding box center [177, 62] width 0 height 0
type input "675"
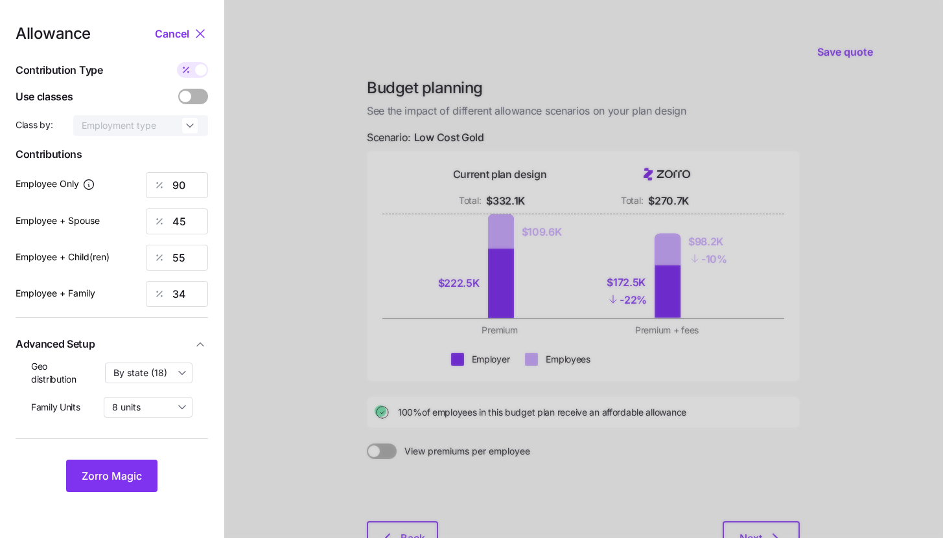
type input "675"
click at [192, 69] on span at bounding box center [186, 70] width 18 height 16
click at [177, 62] on input "checkbox" at bounding box center [177, 62] width 0 height 0
type input "90"
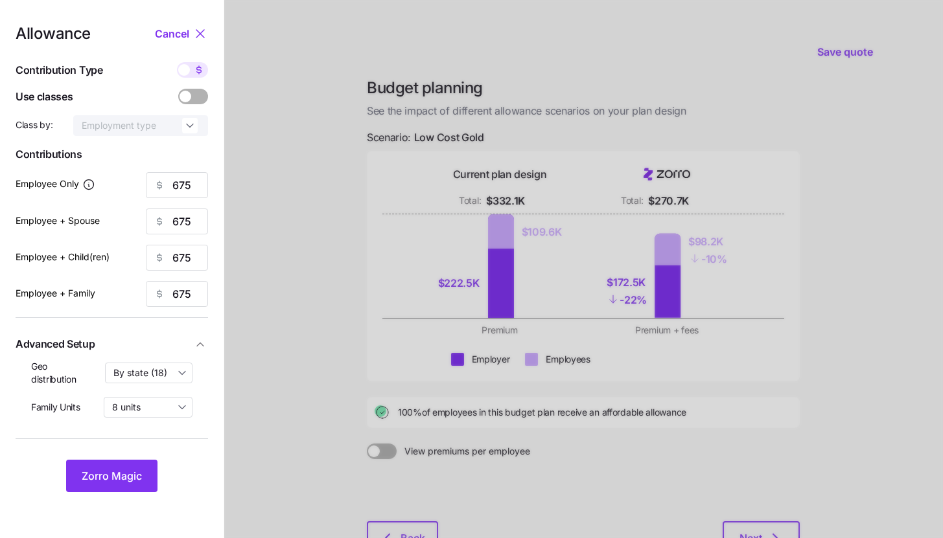
type input "45"
type input "55"
type input "34"
click at [198, 186] on input "90" at bounding box center [177, 185] width 62 height 26
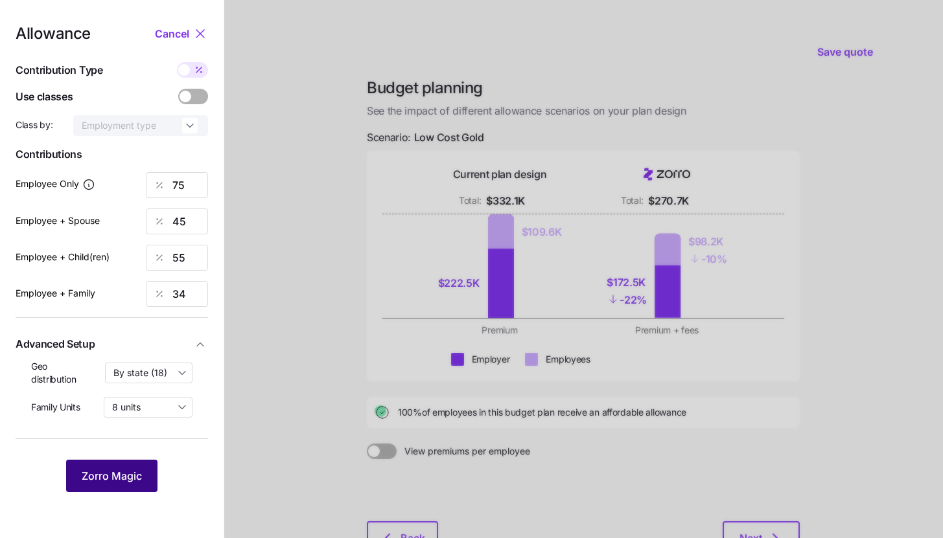
click at [135, 482] on span "Zorro Magic" at bounding box center [112, 477] width 60 height 16
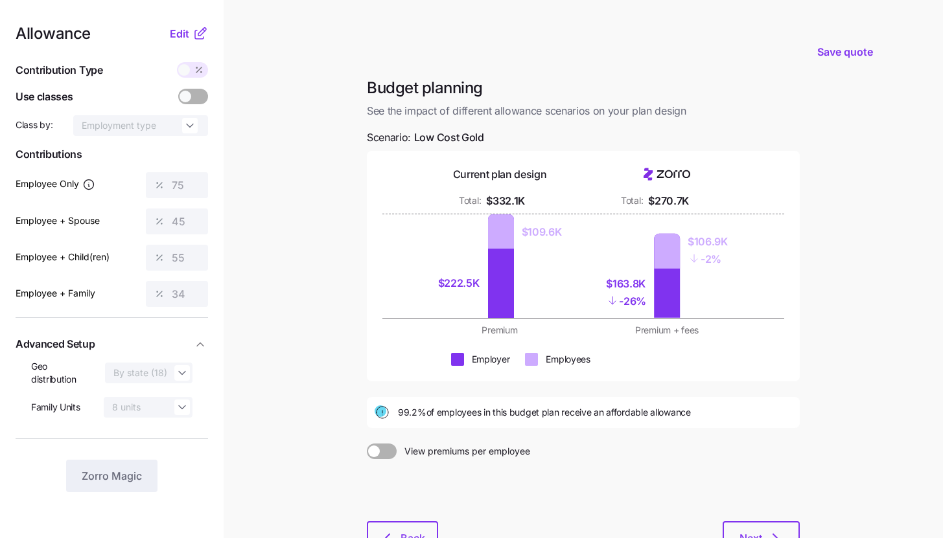
click at [200, 34] on icon at bounding box center [200, 34] width 16 height 16
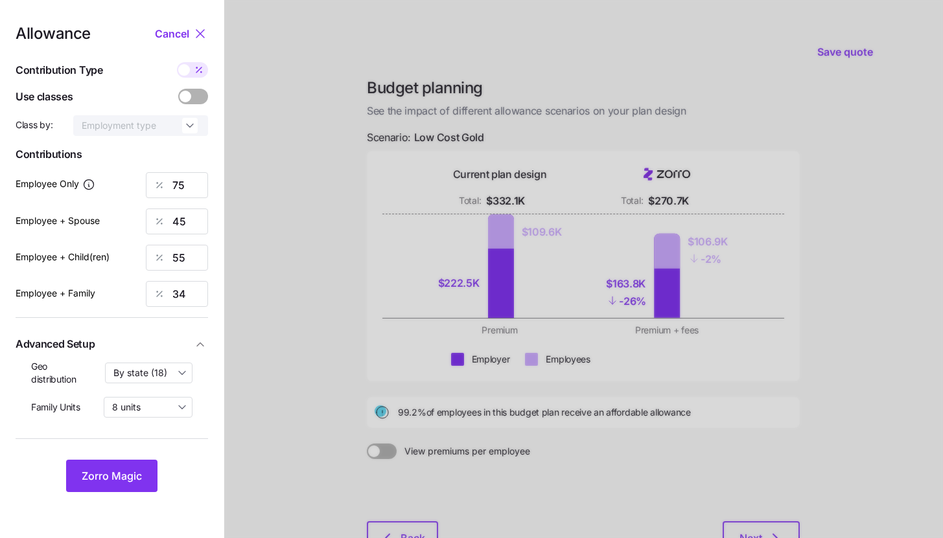
click at [196, 74] on icon at bounding box center [199, 70] width 10 height 10
click at [177, 62] on input "checkbox" at bounding box center [177, 62] width 0 height 0
type input "565"
type input "675"
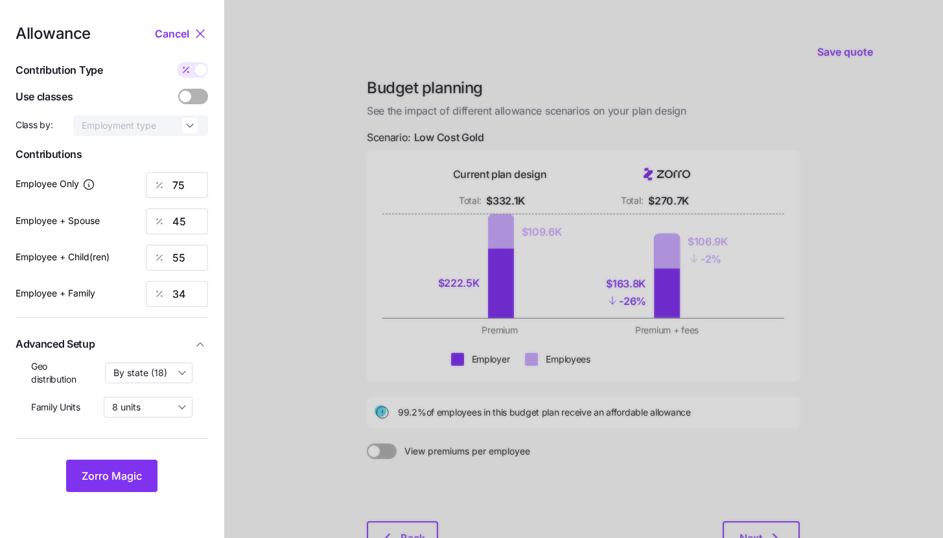
type input "675"
click at [189, 222] on input "675" at bounding box center [177, 222] width 62 height 26
type input "565"
click at [190, 259] on input "675" at bounding box center [177, 258] width 62 height 26
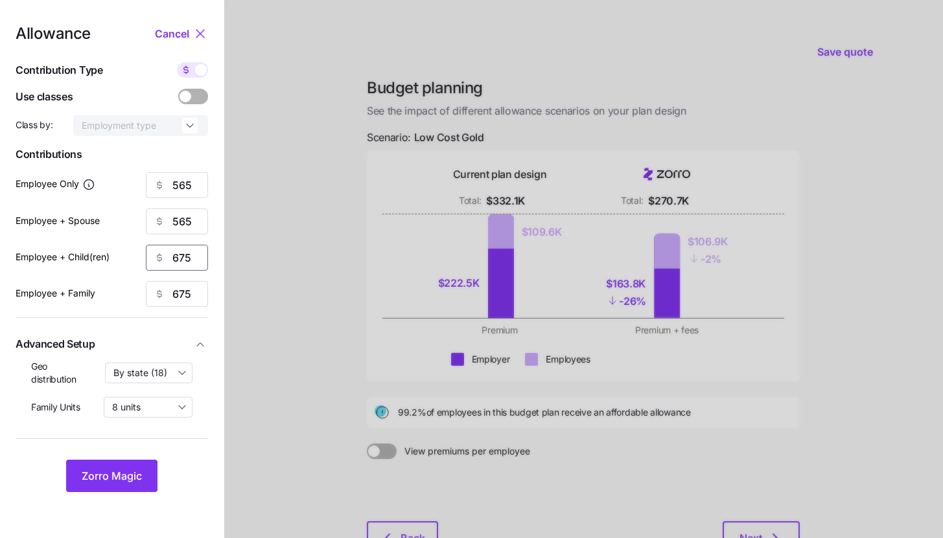
click at [190, 259] on input "675" at bounding box center [177, 258] width 62 height 26
type input "565"
click at [185, 294] on input "675" at bounding box center [177, 294] width 62 height 26
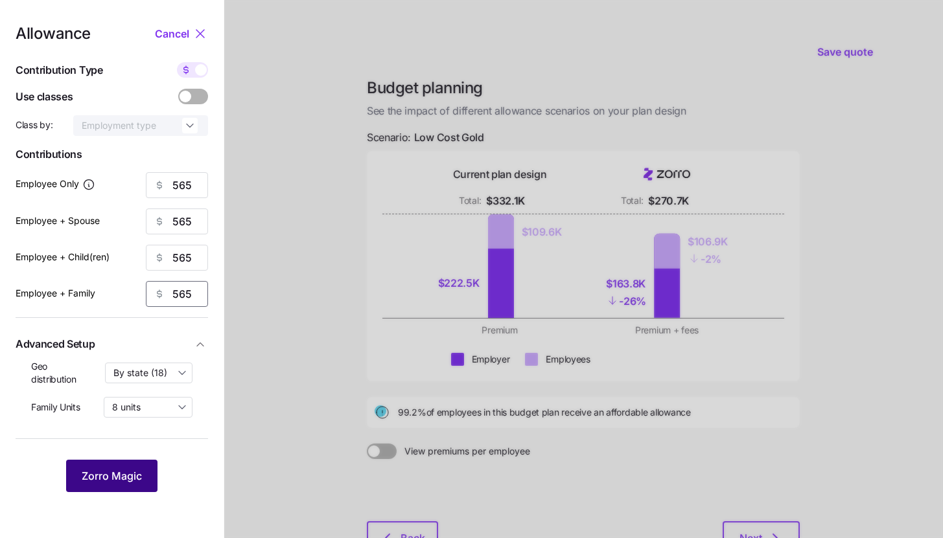
type input "565"
click at [133, 485] on button "Zorro Magic" at bounding box center [111, 476] width 91 height 32
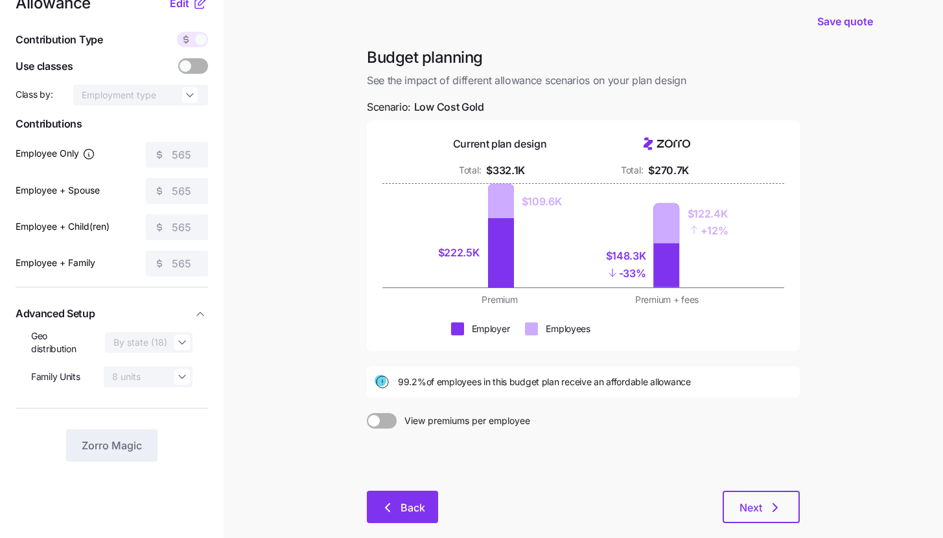
scroll to position [98, 0]
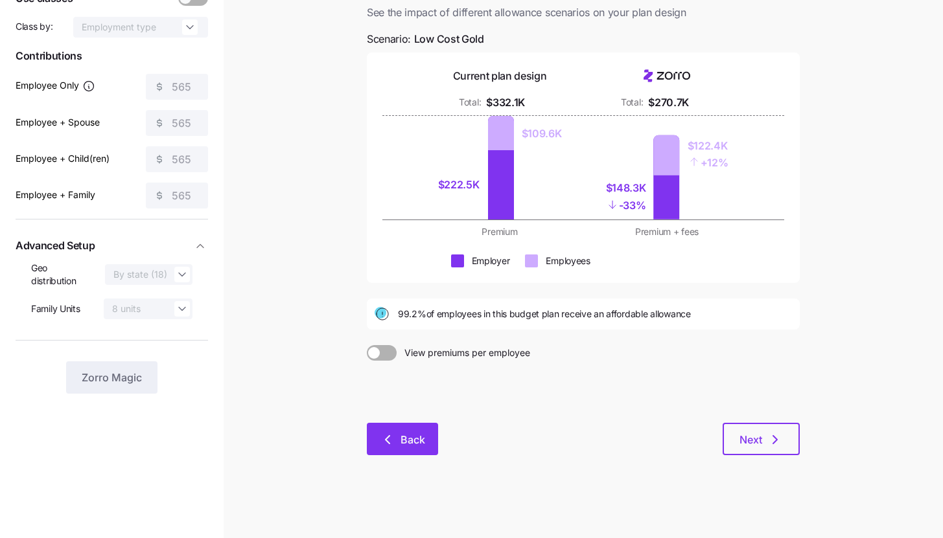
click at [421, 430] on button "Back" at bounding box center [402, 439] width 71 height 32
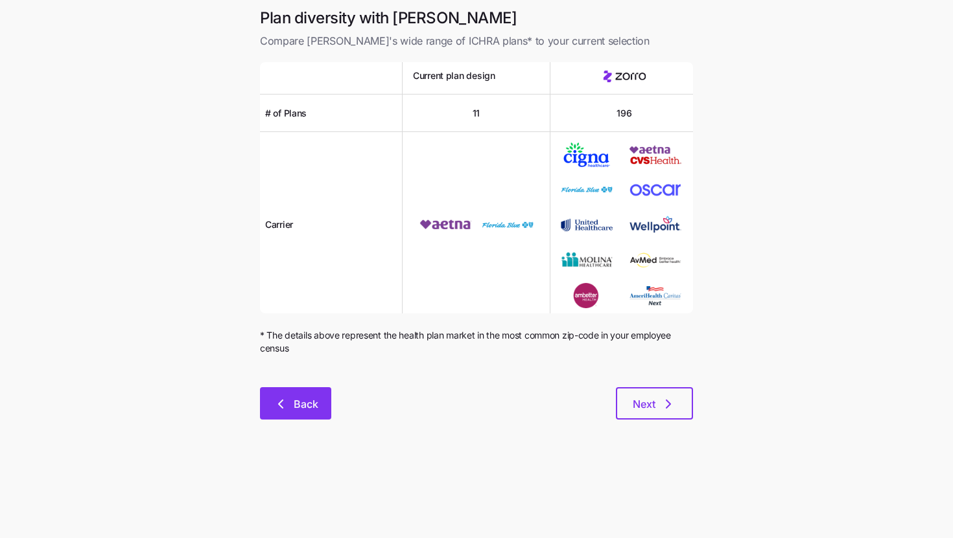
click at [309, 400] on span "Back" at bounding box center [306, 405] width 25 height 16
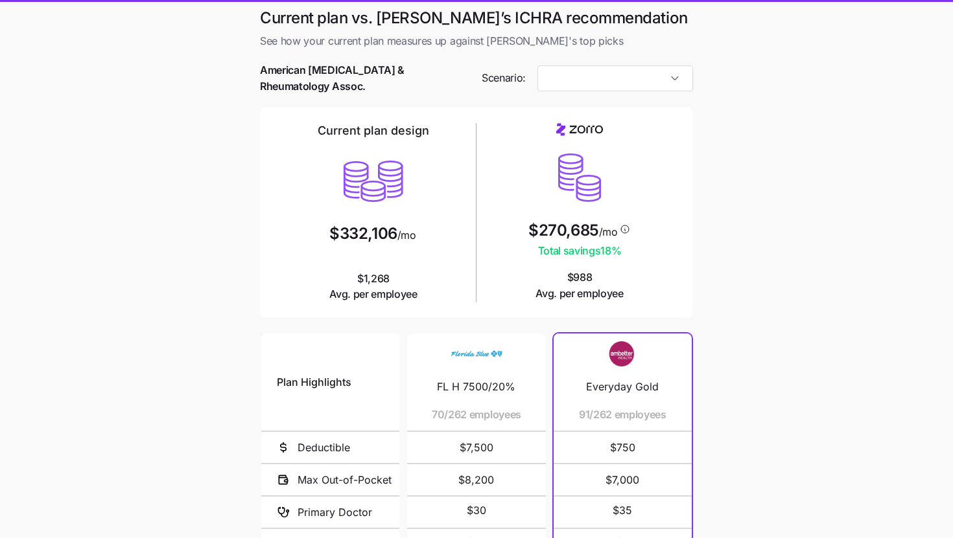
type input "Low Cost Gold"
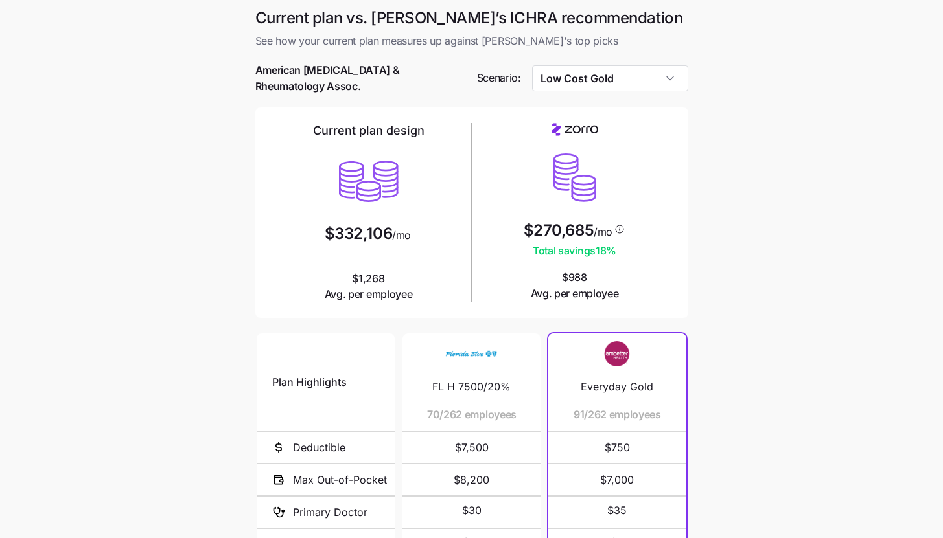
scroll to position [168, 0]
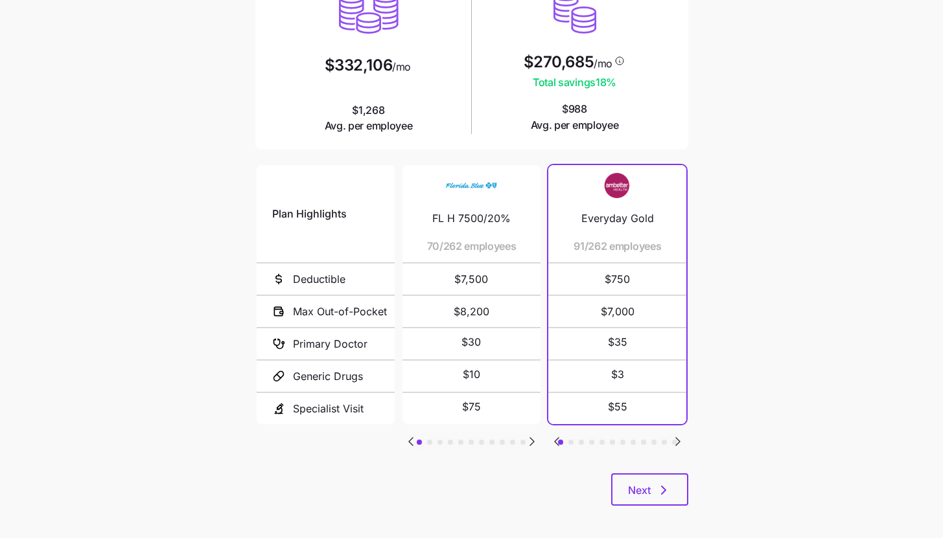
click at [532, 438] on icon "Go to next slide" at bounding box center [532, 442] width 4 height 8
click at [532, 436] on icon "Go to next slide" at bounding box center [532, 442] width 16 height 16
click at [677, 438] on icon "Go to next slide" at bounding box center [678, 442] width 4 height 8
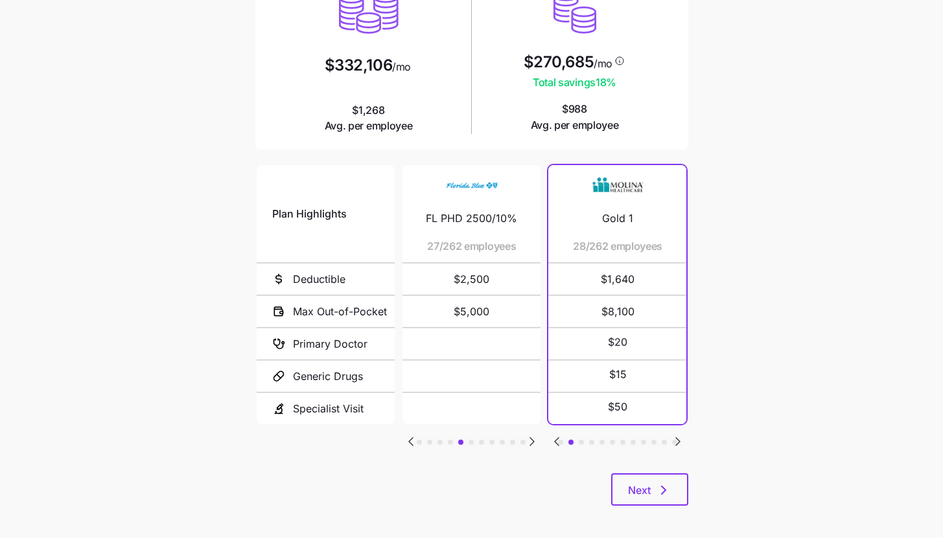
click at [677, 438] on icon "Go to next slide" at bounding box center [678, 442] width 4 height 8
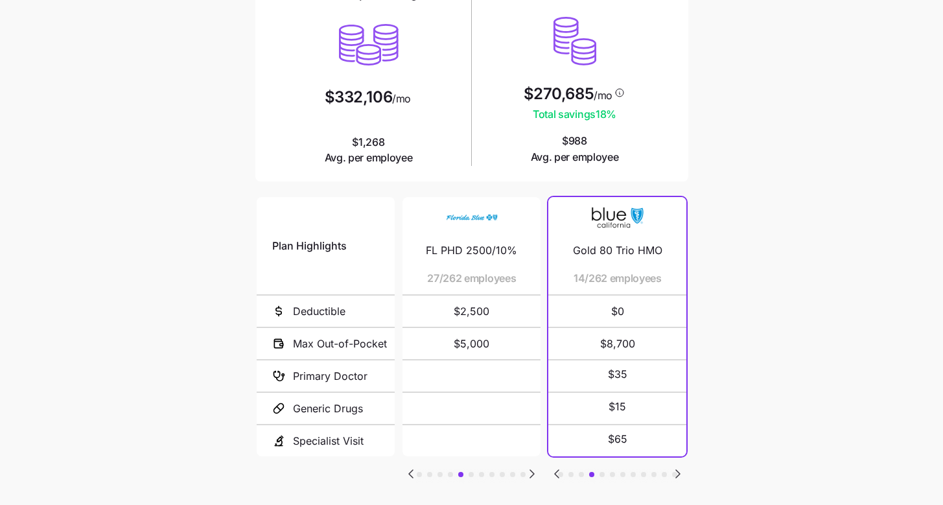
scroll to position [164, 0]
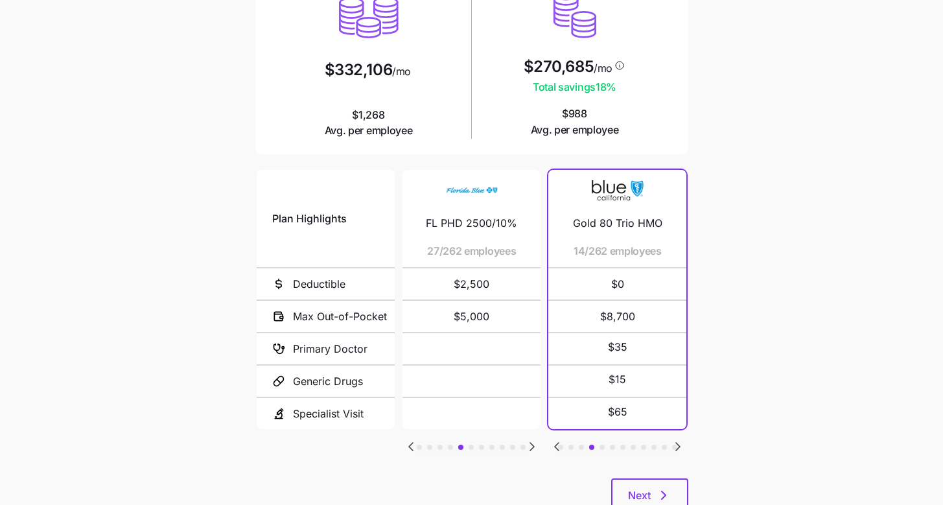
click at [410, 439] on icon "Go to previous slide" at bounding box center [411, 447] width 16 height 16
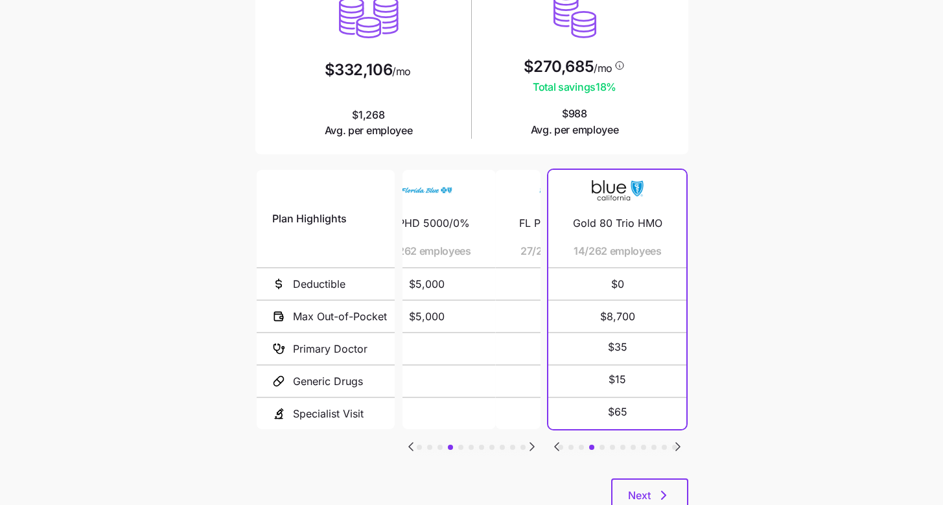
click at [410, 439] on icon "Go to previous slide" at bounding box center [411, 447] width 16 height 16
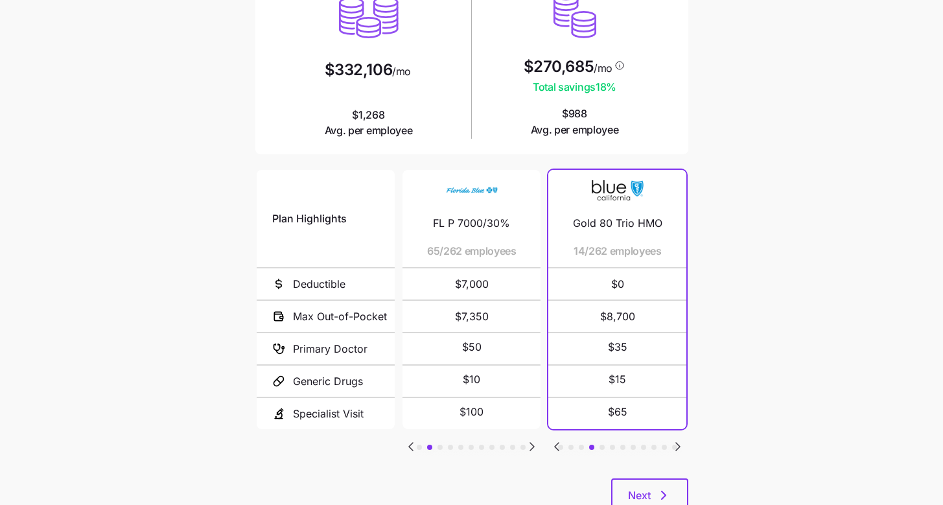
click at [413, 439] on icon "Go to previous slide" at bounding box center [411, 447] width 16 height 16
click at [555, 441] on icon "Go to previous slide" at bounding box center [557, 447] width 16 height 16
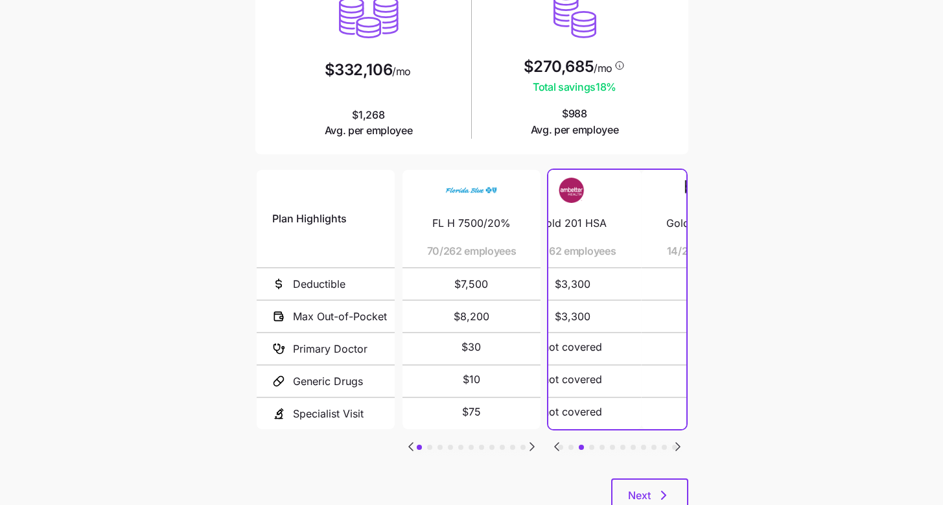
click at [555, 439] on icon "Go to previous slide" at bounding box center [557, 447] width 16 height 16
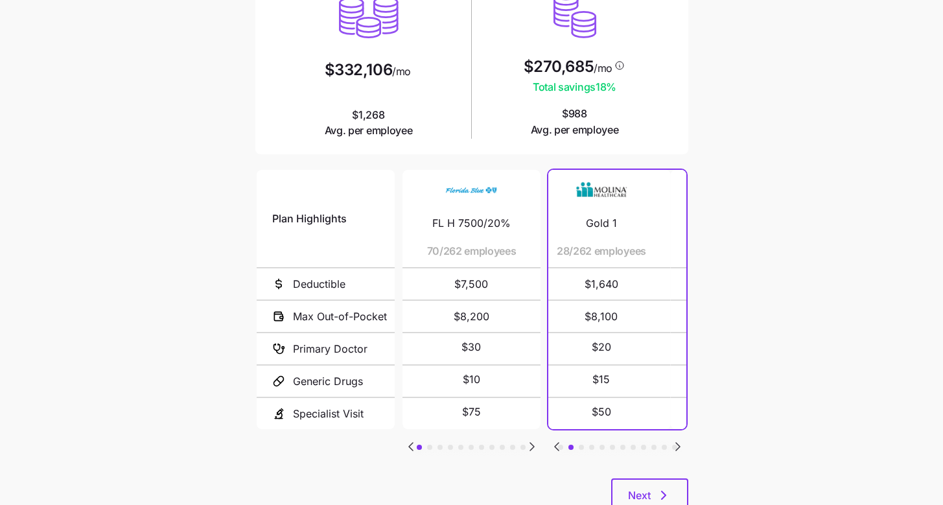
click at [555, 439] on icon "Go to previous slide" at bounding box center [557, 447] width 16 height 16
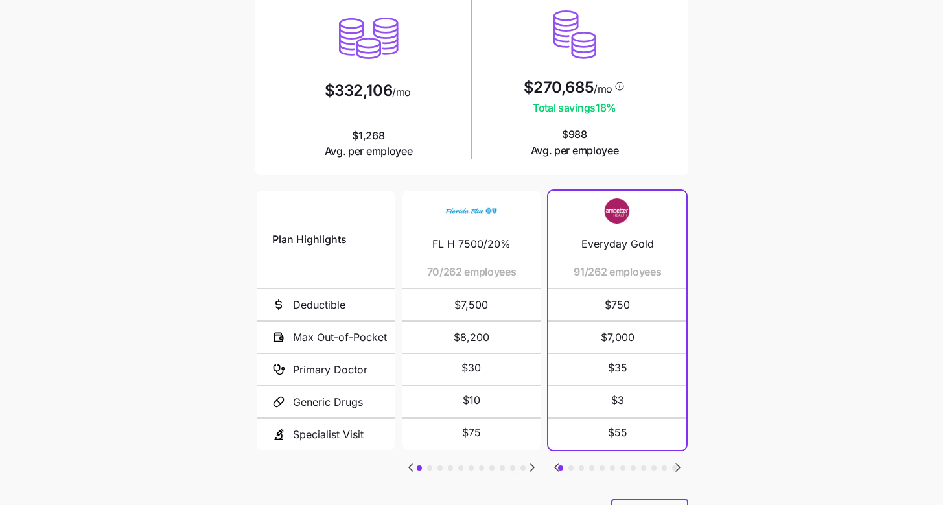
scroll to position [186, 0]
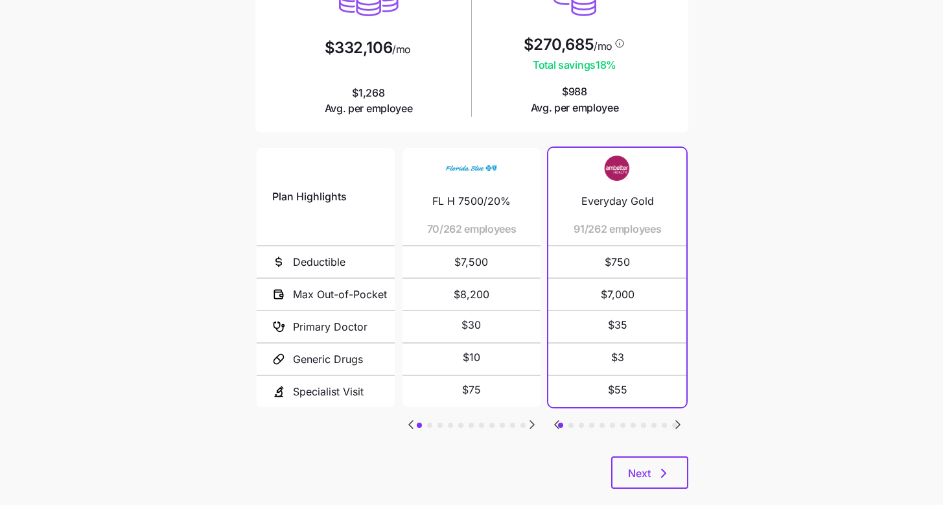
click at [530, 421] on icon "Go to next slide" at bounding box center [532, 425] width 4 height 8
click at [414, 417] on icon "Go to previous slide" at bounding box center [411, 425] width 16 height 16
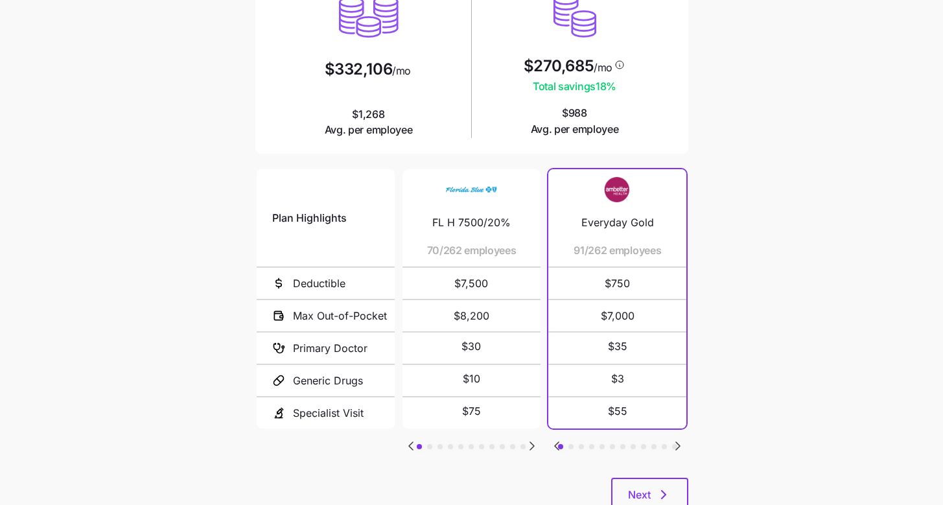
scroll to position [166, 0]
click at [677, 441] on icon "Go to next slide" at bounding box center [678, 445] width 4 height 8
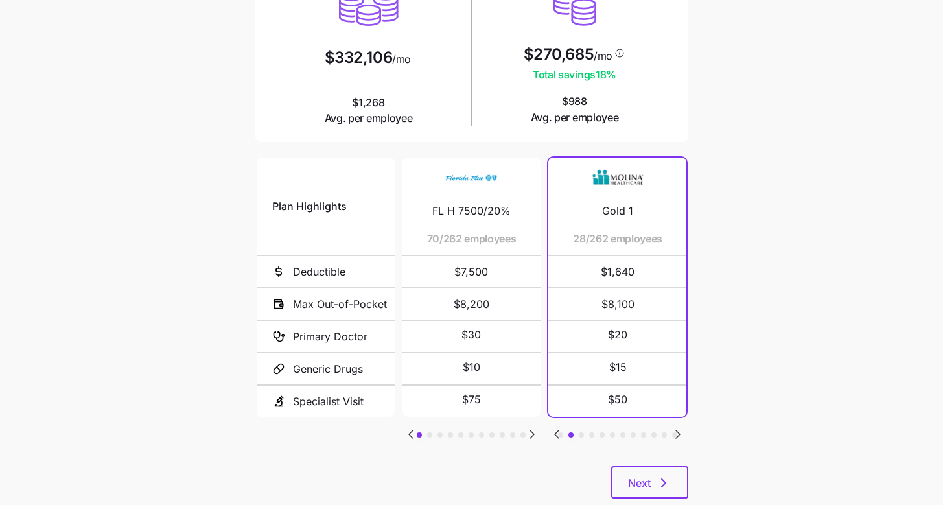
scroll to position [197, 0]
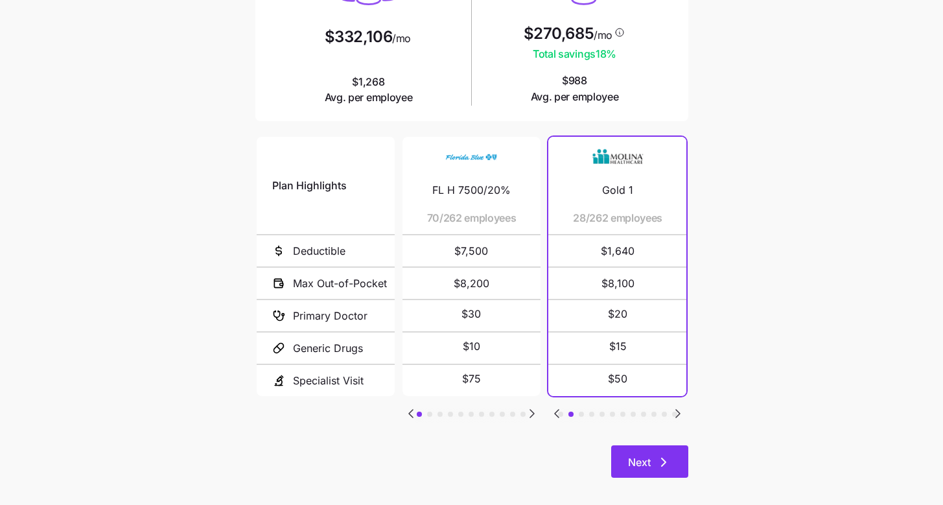
click at [680, 460] on button "Next" at bounding box center [649, 461] width 77 height 32
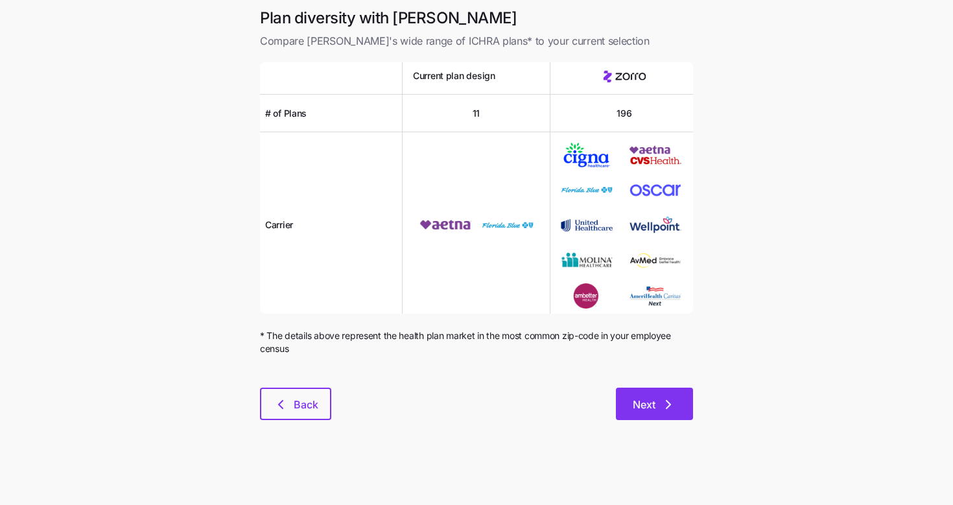
click at [666, 407] on icon "button" at bounding box center [668, 405] width 16 height 16
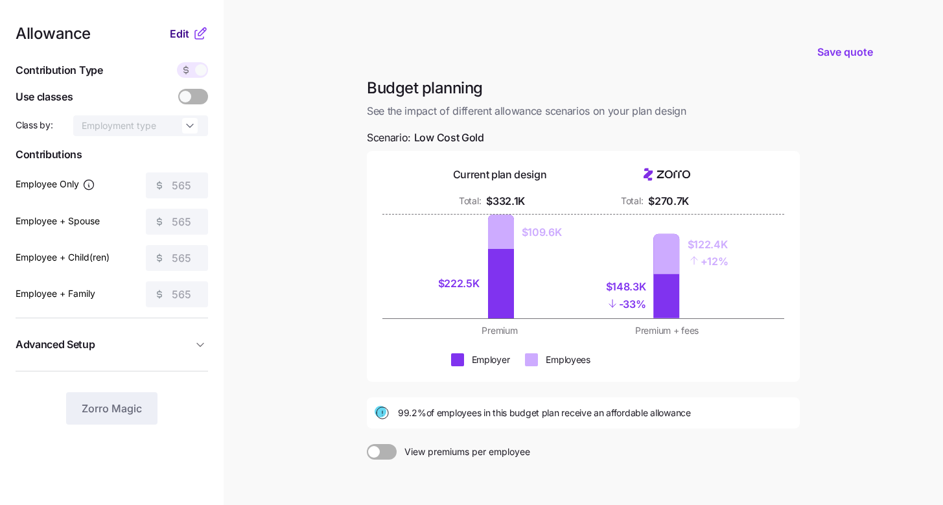
click at [190, 30] on button "Edit" at bounding box center [181, 34] width 23 height 16
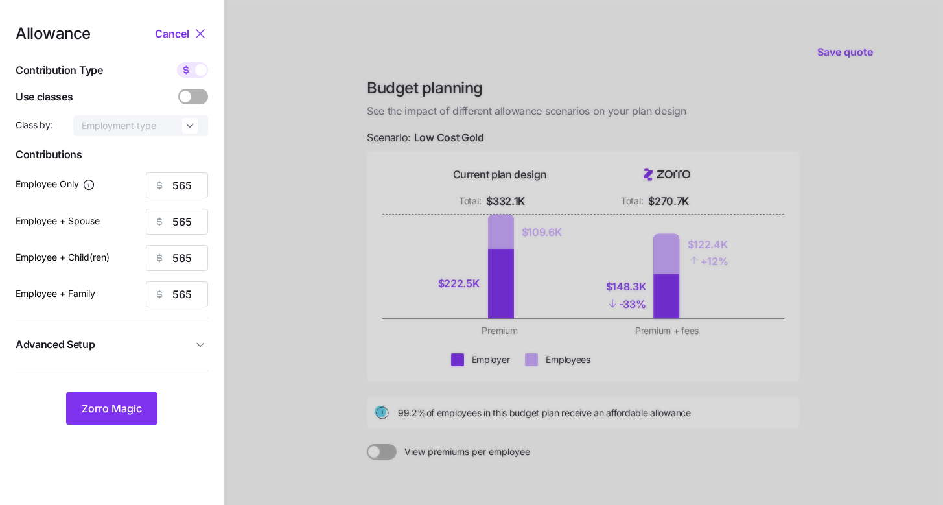
click at [199, 73] on span at bounding box center [201, 70] width 12 height 12
click at [177, 62] on input "checkbox" at bounding box center [177, 62] width 0 height 0
type input "75"
type input "38"
type input "46"
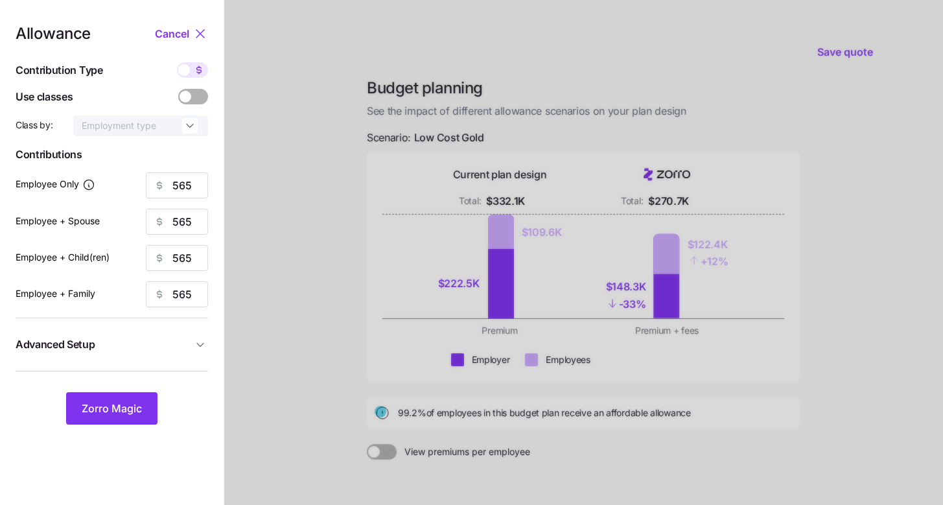
type input "28"
click at [198, 180] on input "75" at bounding box center [177, 185] width 62 height 26
click at [156, 408] on button "Zorro Magic" at bounding box center [111, 408] width 91 height 32
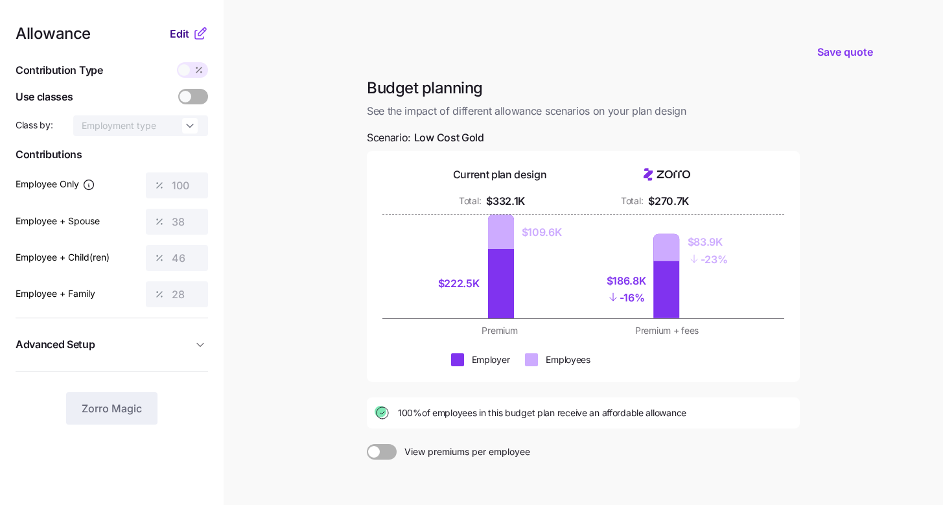
click at [191, 33] on button "Edit" at bounding box center [181, 34] width 23 height 16
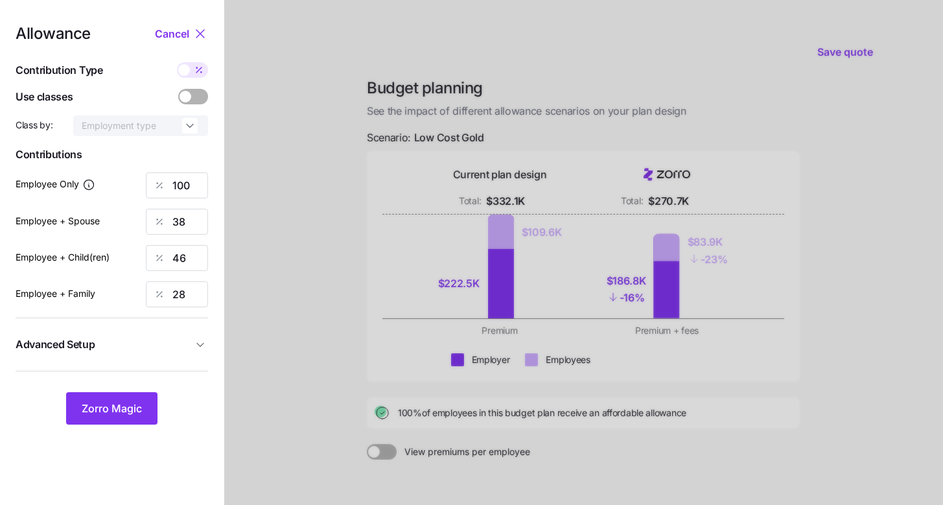
click at [196, 70] on icon at bounding box center [199, 70] width 10 height 10
click at [177, 62] on input "checkbox" at bounding box center [177, 62] width 0 height 0
type input "753"
type input "565"
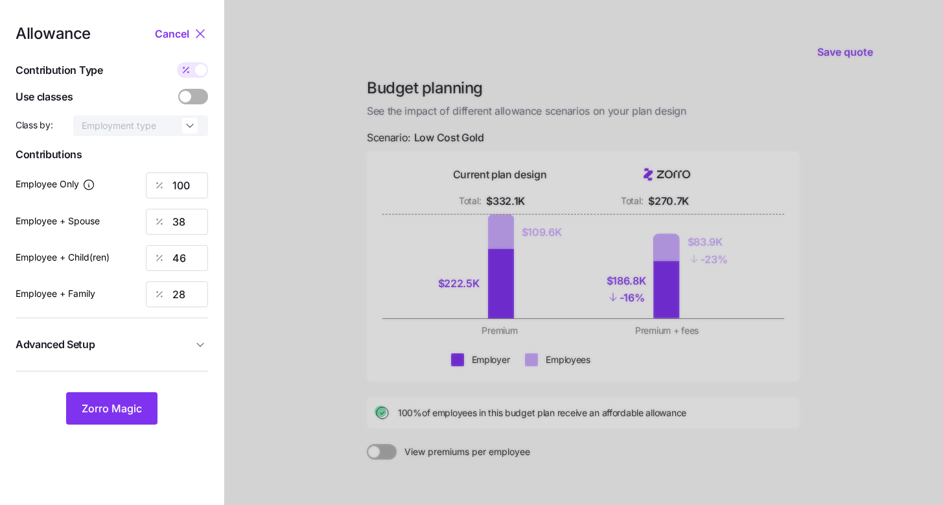
type input "565"
click at [196, 226] on input "565" at bounding box center [177, 222] width 62 height 26
type input "753"
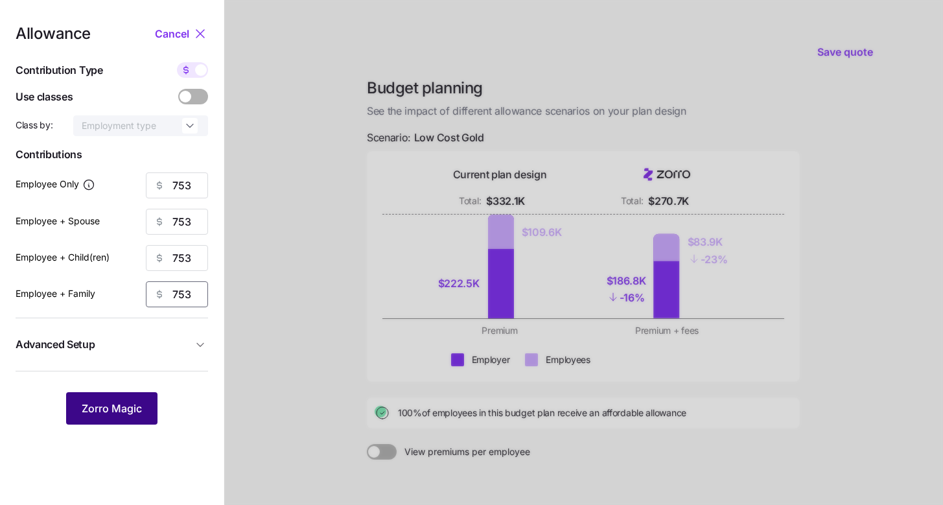
type input "753"
click at [126, 400] on button "Zorro Magic" at bounding box center [111, 408] width 91 height 32
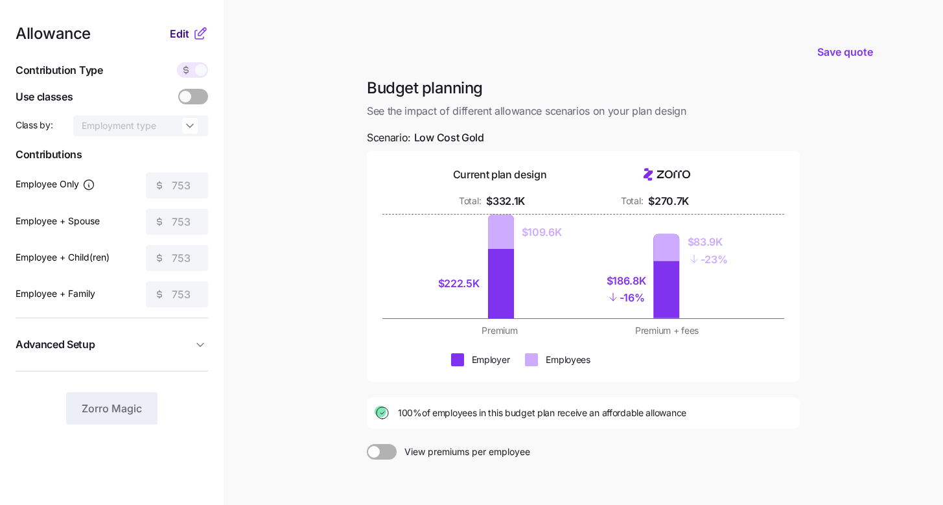
click at [182, 32] on span "Edit" at bounding box center [179, 34] width 19 height 16
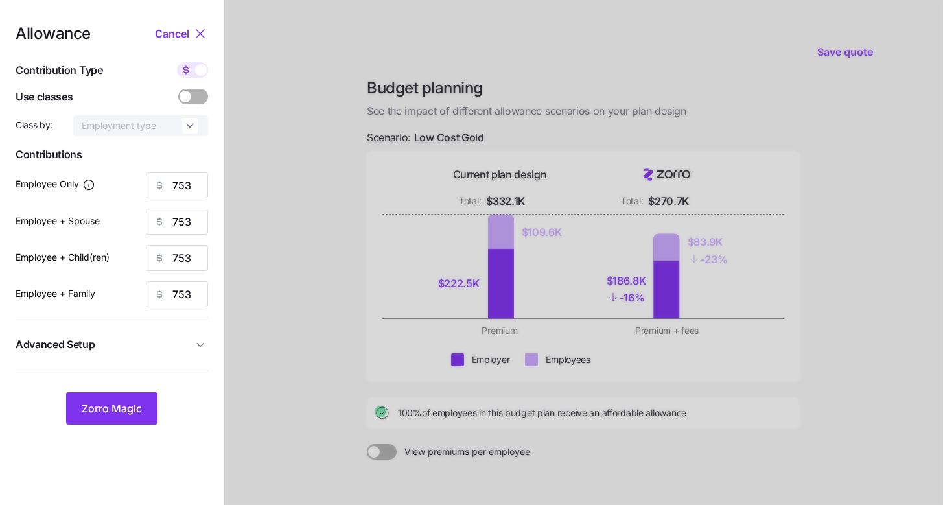
click at [209, 83] on nav "Allowance Cancel Contribution Type Use classes Class by: Employment type Contri…" at bounding box center [112, 318] width 224 height 637
click at [197, 78] on div at bounding box center [192, 70] width 31 height 16
click at [177, 62] on input "checkbox" at bounding box center [177, 62] width 0 height 0
type input "100"
type input "50"
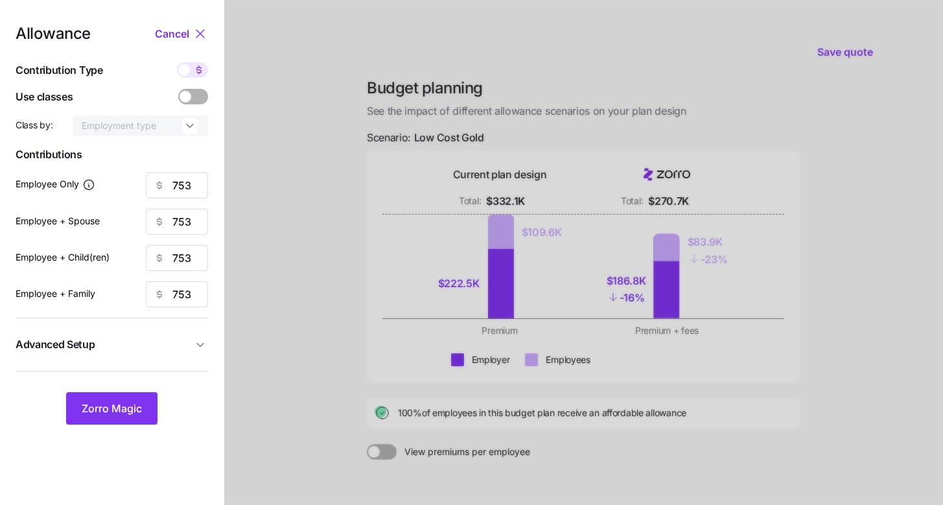
type input "61"
type input "38"
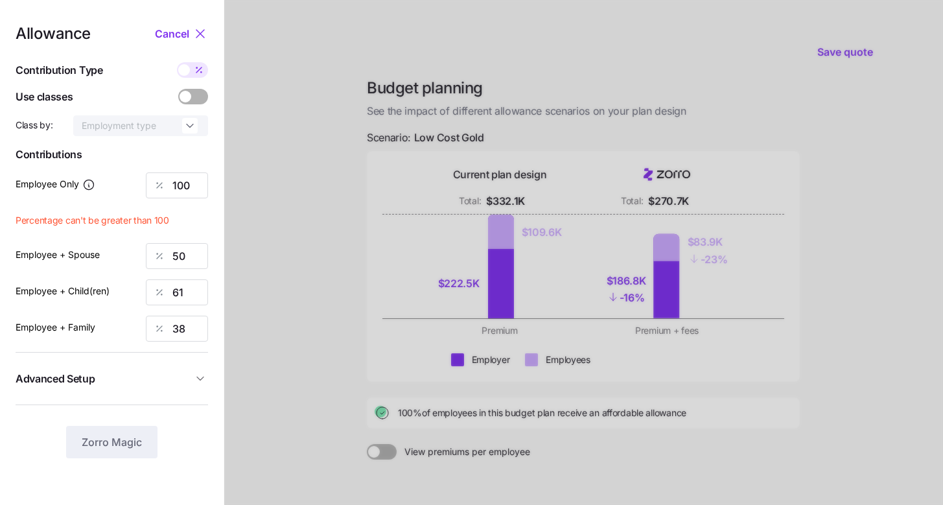
click at [287, 349] on div at bounding box center [583, 318] width 719 height 637
click at [193, 185] on input "100" at bounding box center [177, 185] width 62 height 26
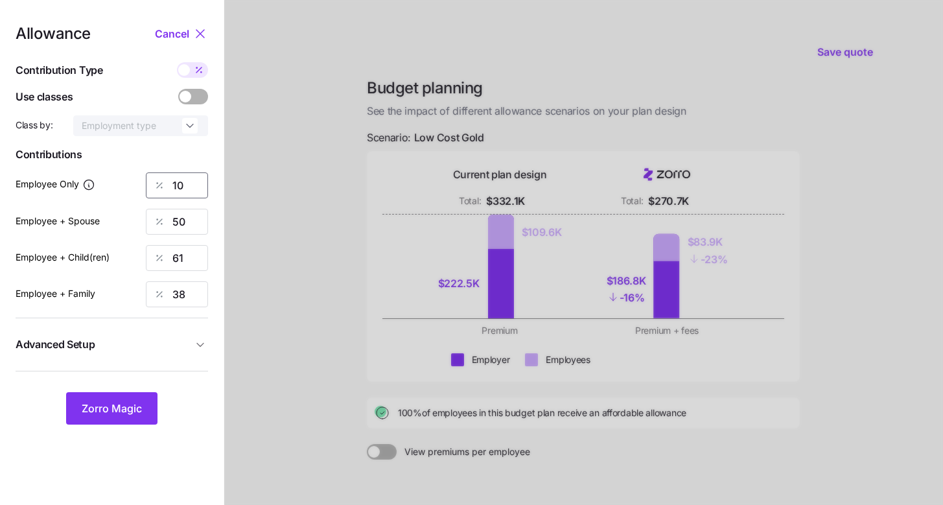
type input "100"
click at [140, 403] on span "Zorro Magic" at bounding box center [112, 408] width 60 height 16
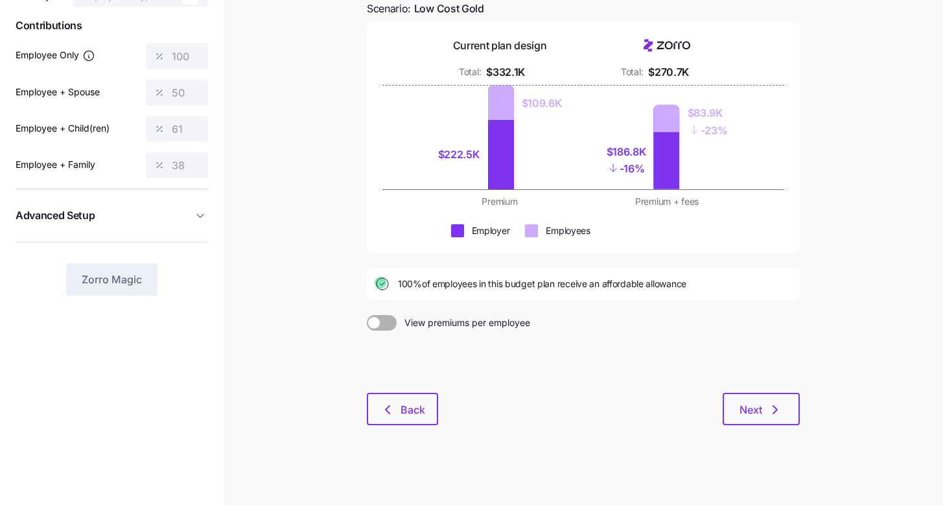
scroll to position [132, 0]
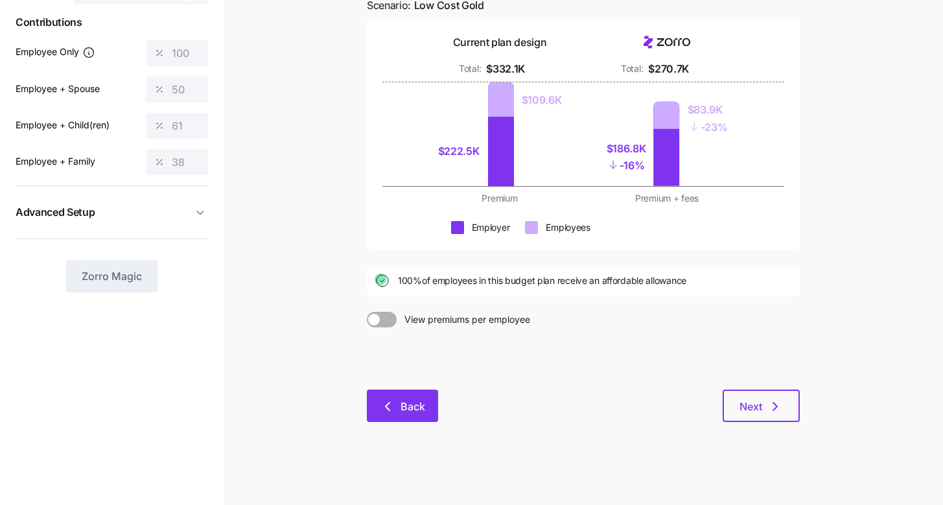
click at [406, 391] on button "Back" at bounding box center [402, 405] width 71 height 32
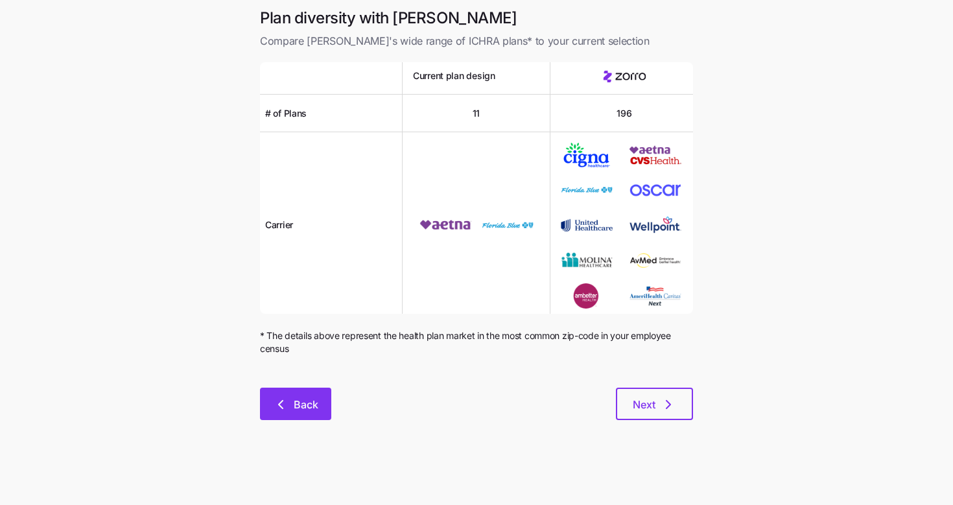
click at [328, 399] on button "Back" at bounding box center [295, 404] width 71 height 32
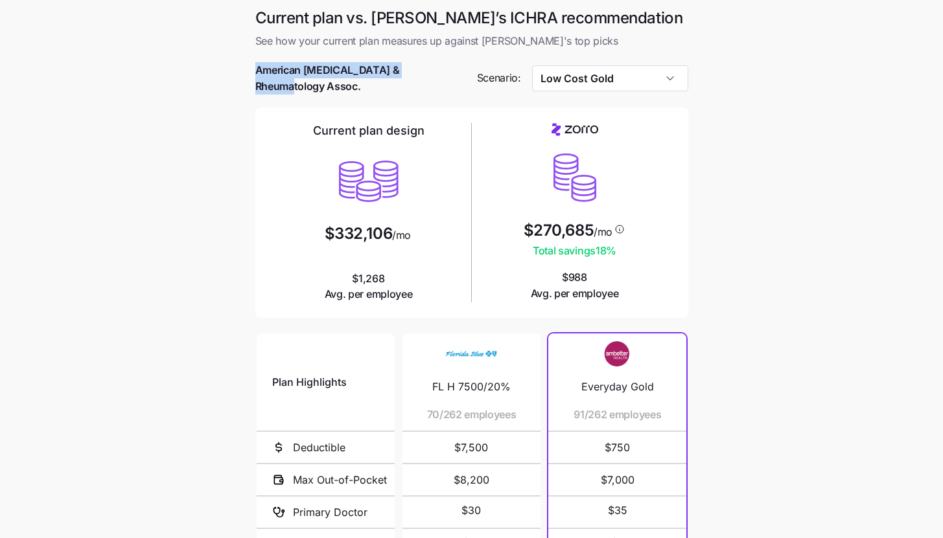
drag, startPoint x: 257, startPoint y: 75, endPoint x: 420, endPoint y: 80, distance: 162.7
click at [420, 80] on span "American [MEDICAL_DATA] & Rheumatology Assoc." at bounding box center [360, 78] width 211 height 32
copy span "American Arthritis & Rheumatolog"
click at [270, 80] on span "American [MEDICAL_DATA] & Rheumatology Assoc." at bounding box center [360, 78] width 211 height 32
drag, startPoint x: 257, startPoint y: 77, endPoint x: 455, endPoint y: 81, distance: 197.7
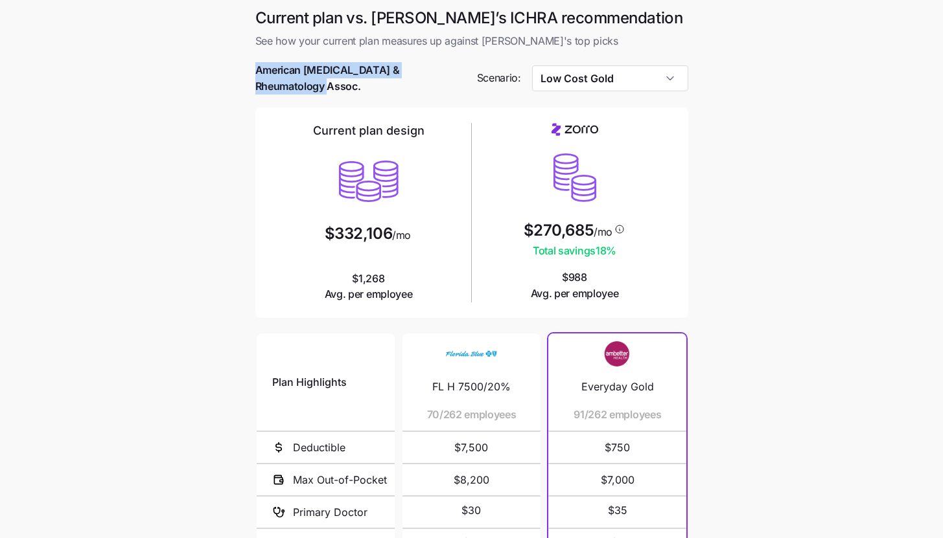
click at [455, 81] on span "American [MEDICAL_DATA] & Rheumatology Assoc." at bounding box center [360, 78] width 211 height 32
copy span "American Arthritis & Rheumatology Assoc"
click at [636, 66] on input "Low Cost Gold" at bounding box center [610, 78] width 156 height 26
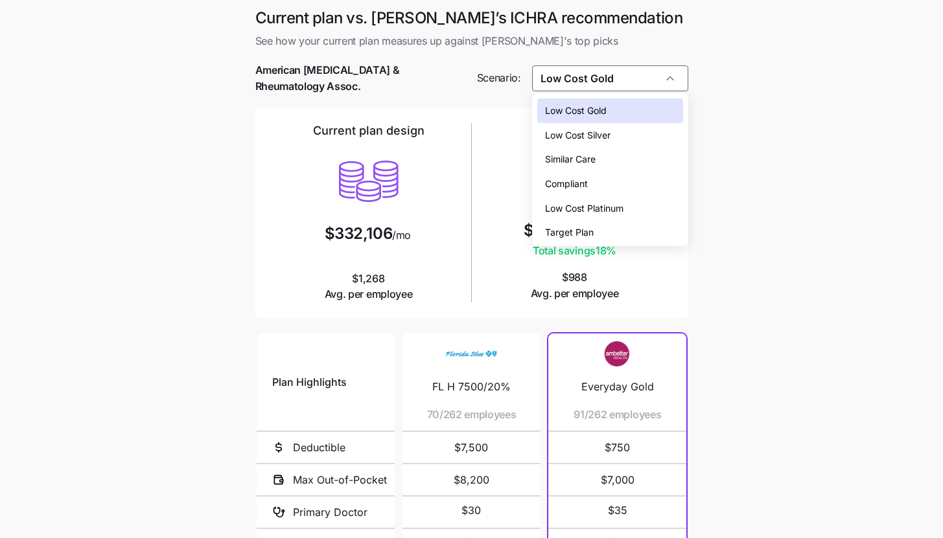
click at [643, 203] on div "Low Cost Platinum" at bounding box center [610, 208] width 146 height 25
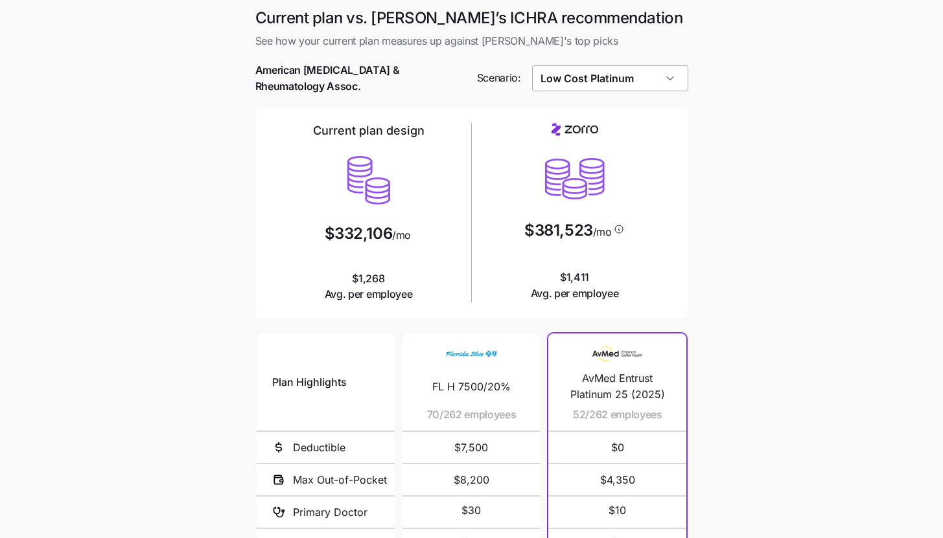
click at [659, 75] on input "Low Cost Platinum" at bounding box center [610, 78] width 156 height 26
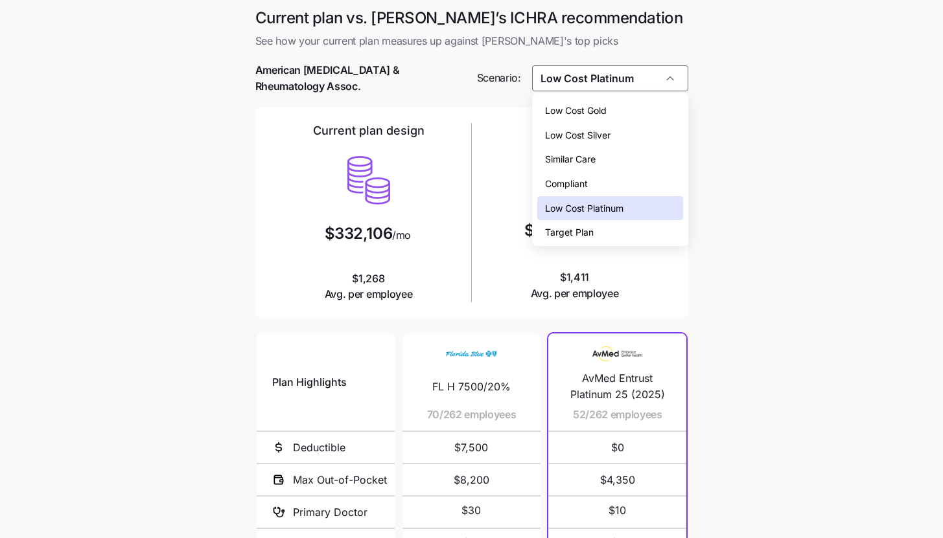
click at [638, 112] on div "Low Cost Gold" at bounding box center [610, 110] width 146 height 25
type input "Low Cost Gold"
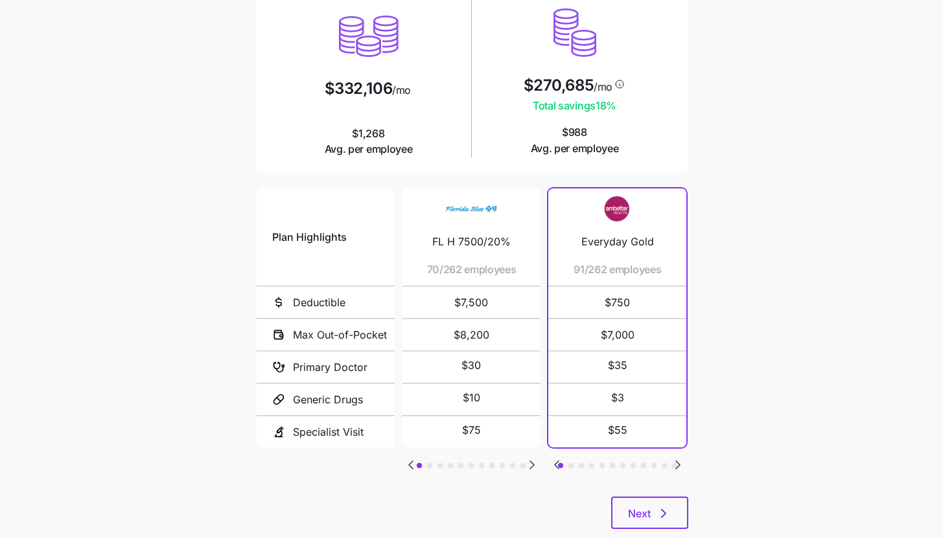
scroll to position [168, 0]
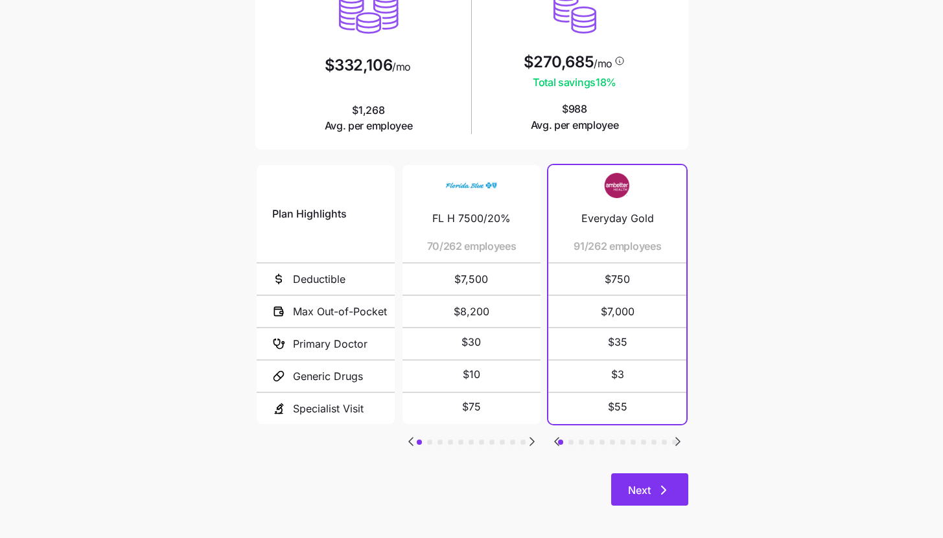
click at [678, 486] on button "Next" at bounding box center [649, 490] width 77 height 32
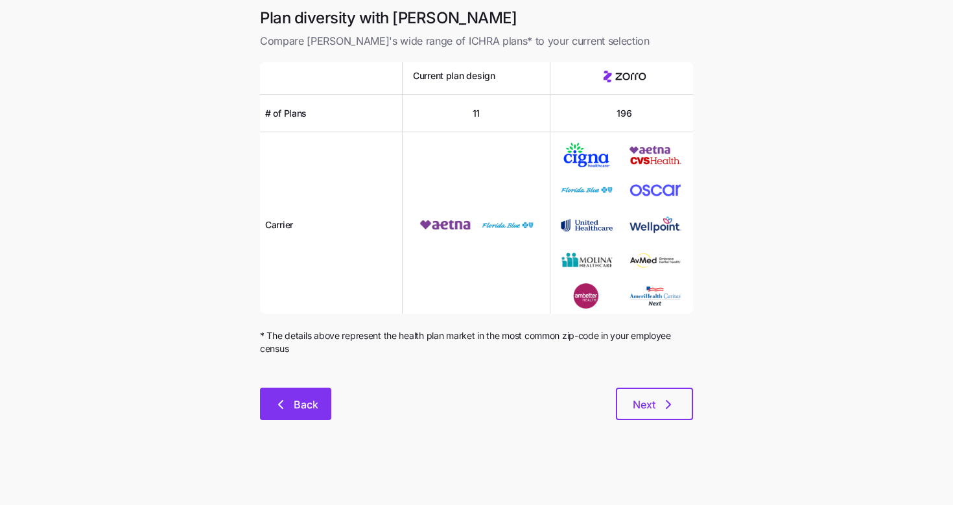
click at [292, 413] on button "Back" at bounding box center [295, 404] width 71 height 32
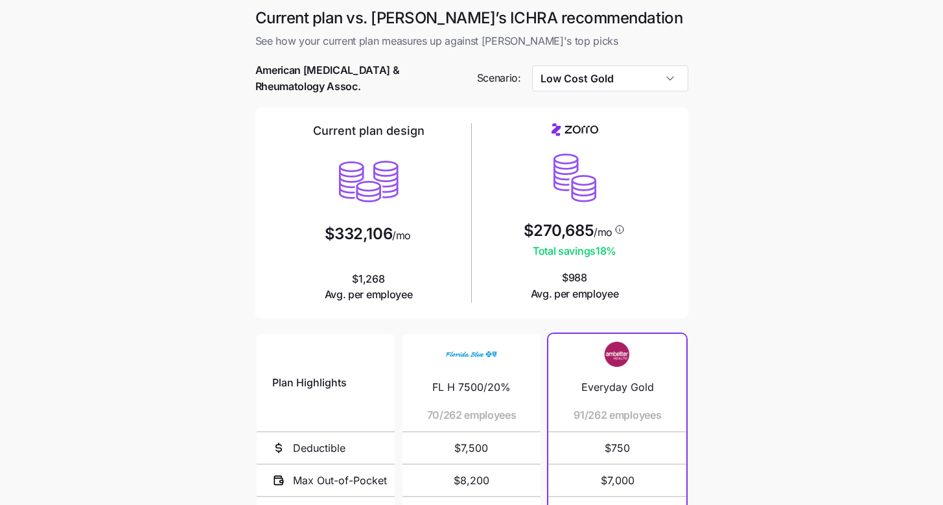
scroll to position [202, 0]
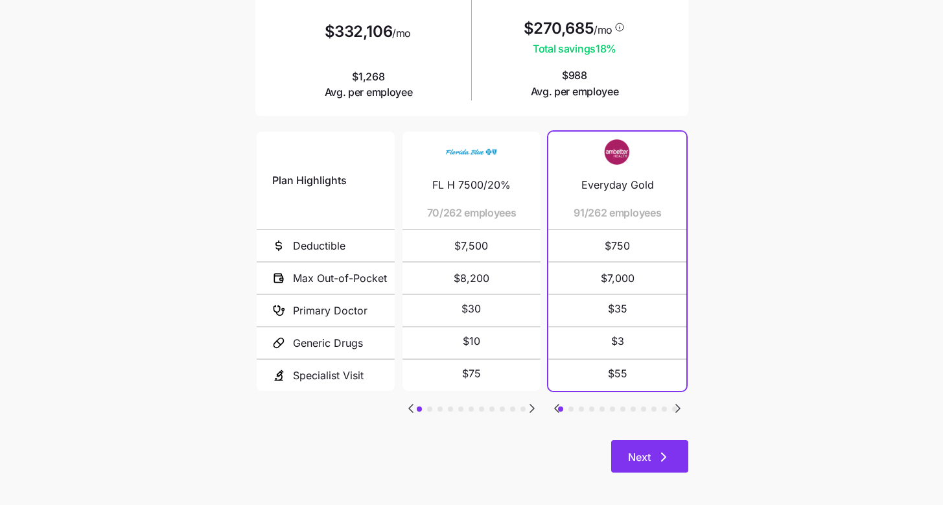
click at [661, 449] on icon "button" at bounding box center [664, 457] width 16 height 16
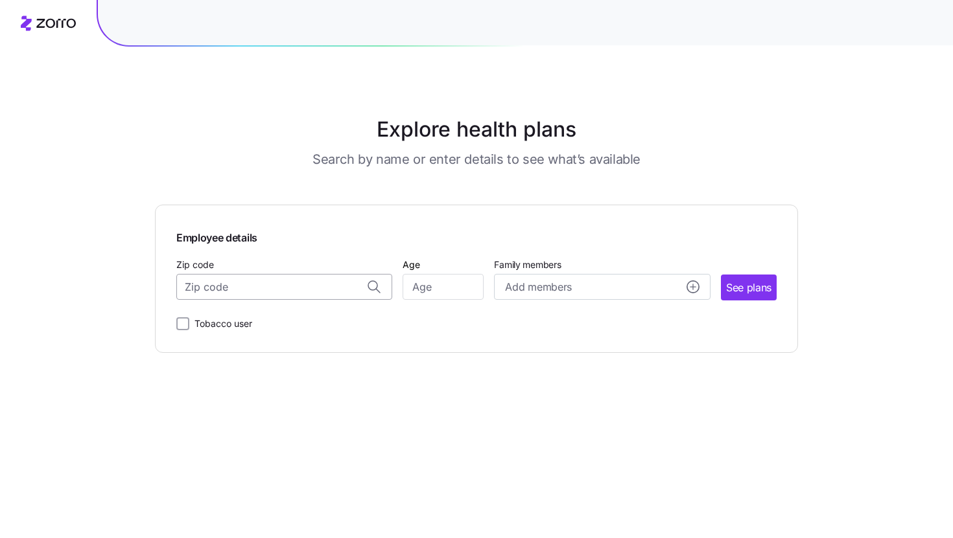
click at [319, 289] on input "Zip code" at bounding box center [284, 287] width 216 height 26
paste input "33143"
click at [286, 323] on span "33143, [GEOGRAPHIC_DATA], [GEOGRAPHIC_DATA]" at bounding box center [281, 322] width 181 height 16
type input "33143, [GEOGRAPHIC_DATA], [GEOGRAPHIC_DATA]"
click at [411, 291] on input "Age" at bounding box center [442, 287] width 81 height 26
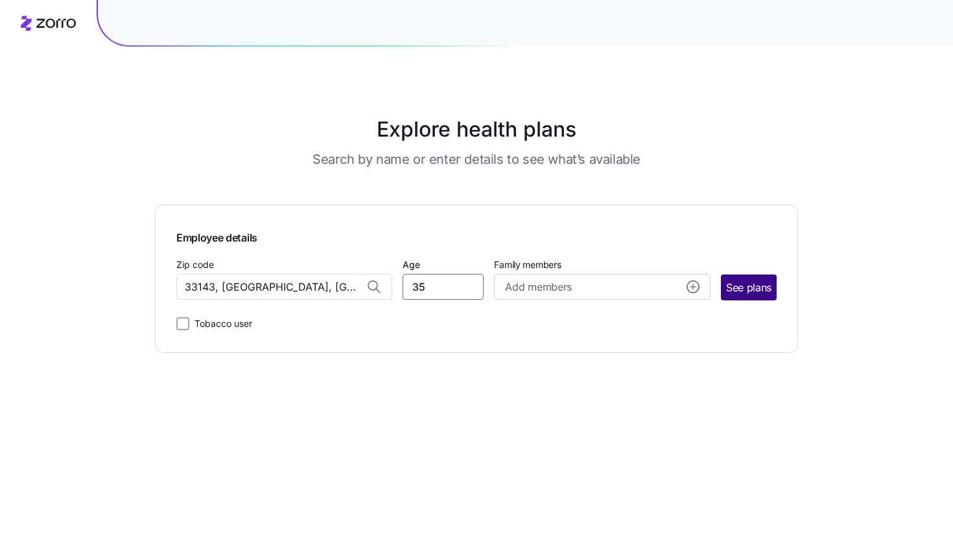
type input "35"
click at [754, 295] on button "See plans" at bounding box center [749, 288] width 56 height 26
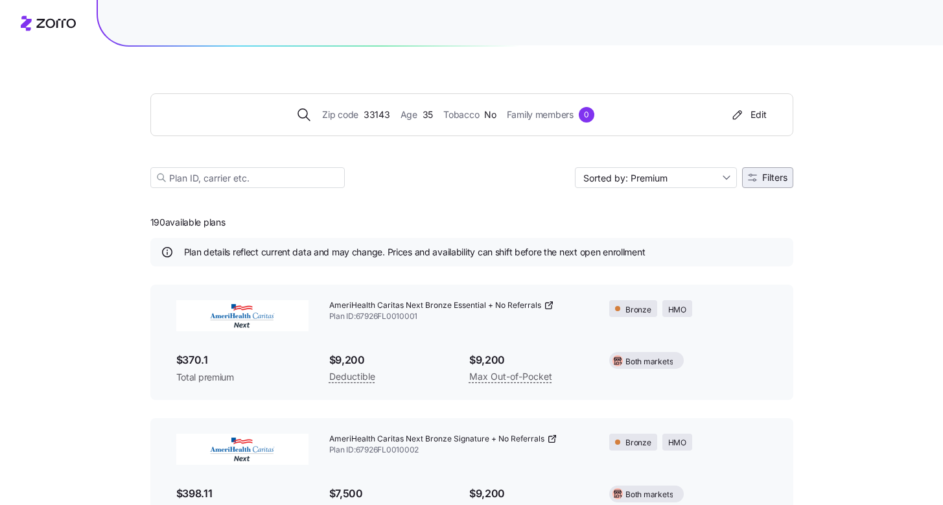
click at [791, 177] on button "Filters" at bounding box center [767, 177] width 51 height 21
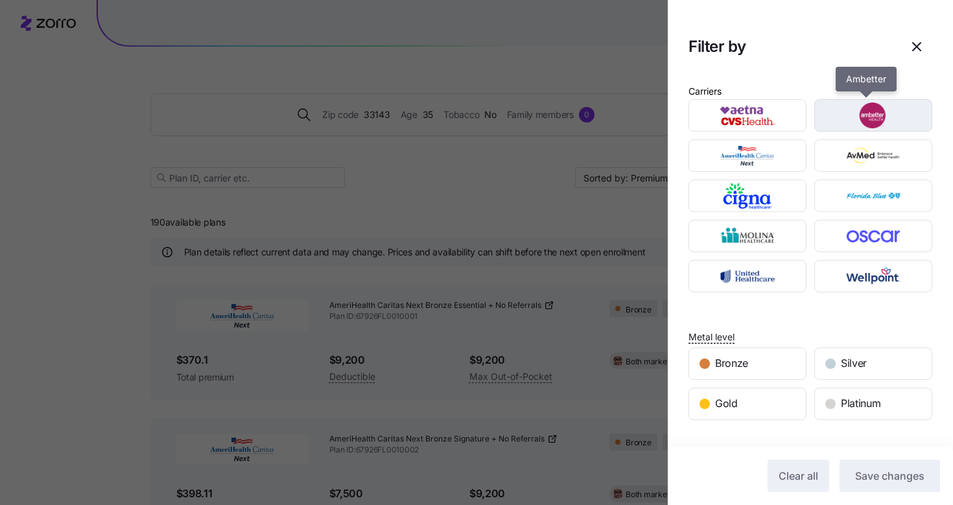
click at [899, 121] on img "button" at bounding box center [873, 115] width 95 height 26
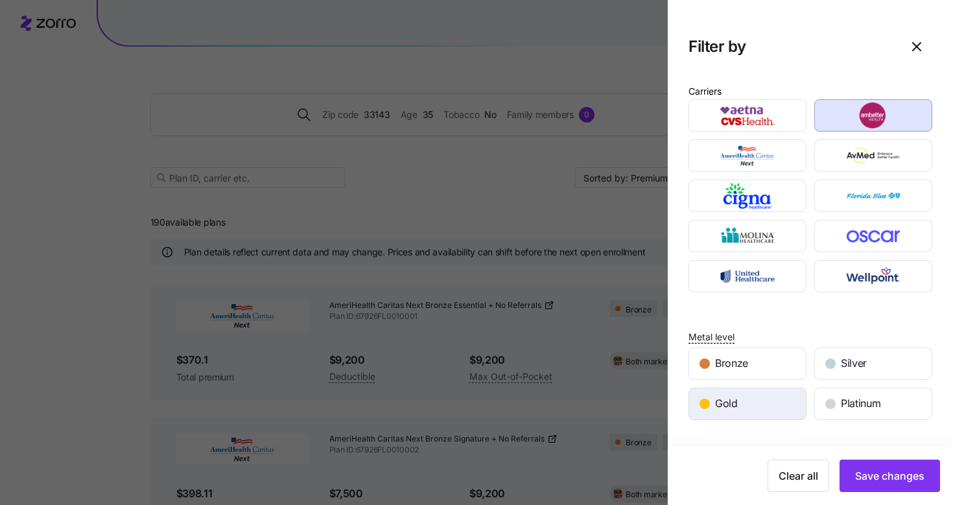
click at [798, 397] on div "Gold" at bounding box center [747, 403] width 117 height 31
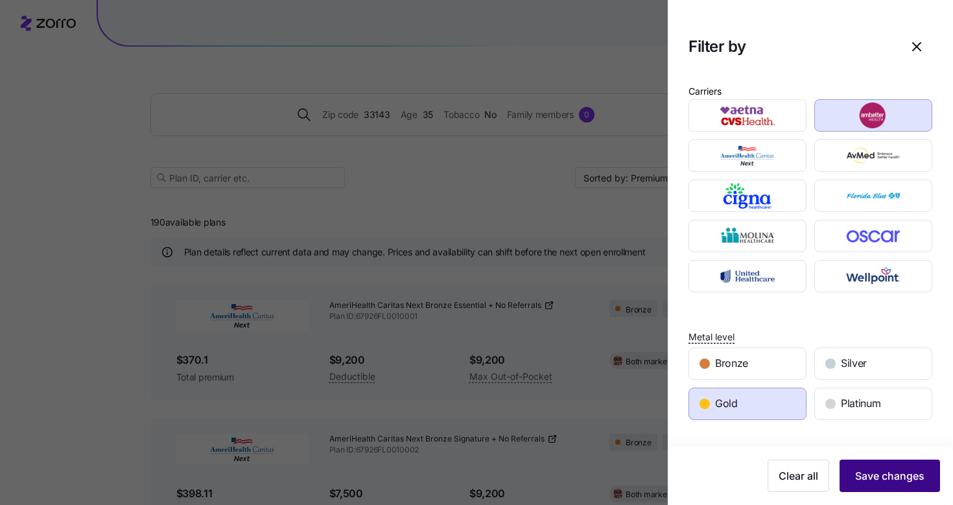
click at [879, 470] on span "Save changes" at bounding box center [889, 476] width 69 height 16
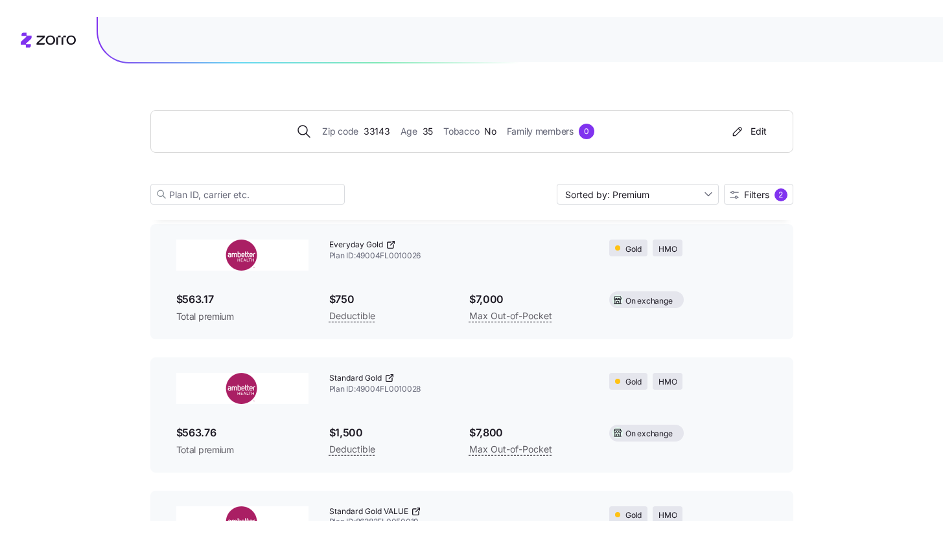
scroll to position [78, 0]
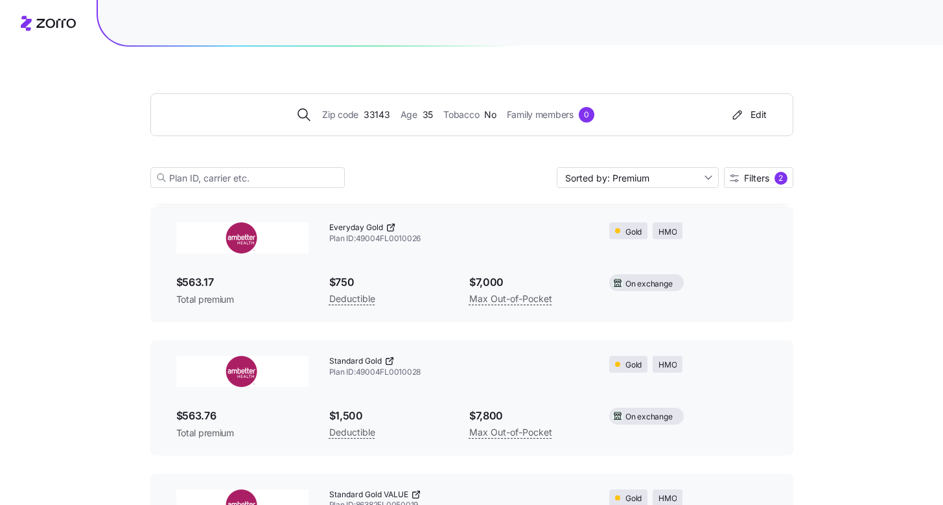
click at [387, 226] on icon at bounding box center [390, 228] width 6 height 6
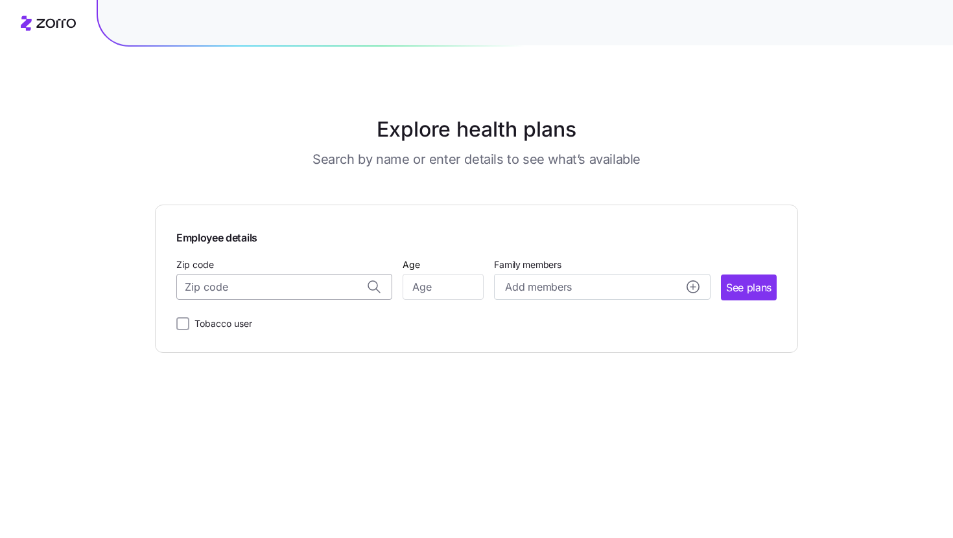
click at [335, 287] on input "Zip code" at bounding box center [284, 287] width 216 height 26
paste input "American [MEDICAL_DATA] & Rheumatology Assoc"
click at [320, 288] on input "American [MEDICAL_DATA] & Rheumatology Assoc" at bounding box center [284, 287] width 216 height 26
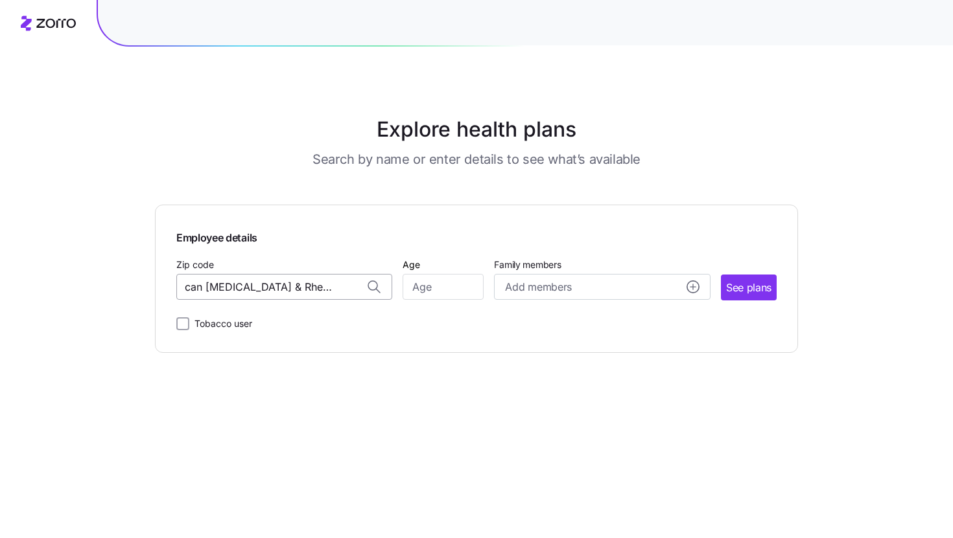
click at [320, 288] on input "American [MEDICAL_DATA] & Rheumatology Assoc" at bounding box center [284, 287] width 216 height 26
type input "3"
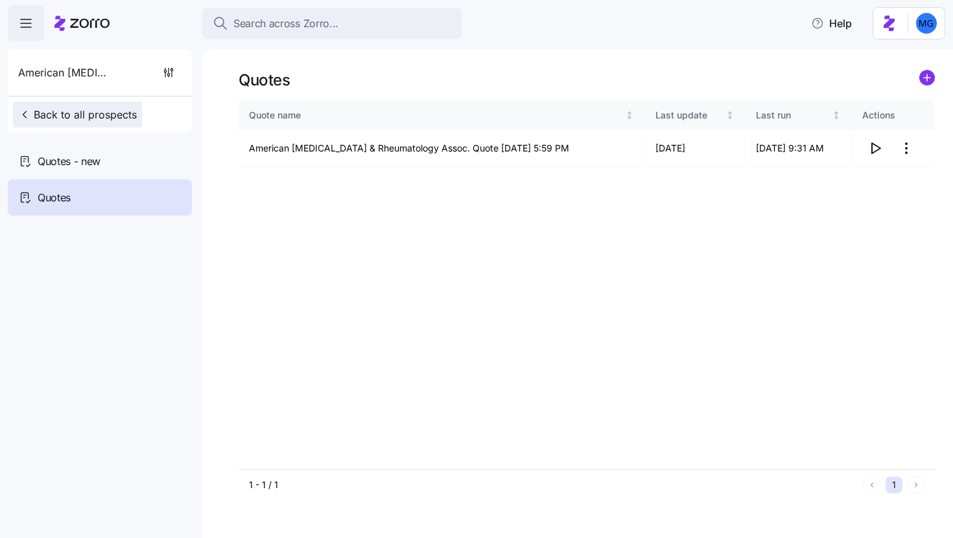
click at [52, 119] on span "Back to all prospects" at bounding box center [77, 115] width 119 height 16
